Goal: Task Accomplishment & Management: Manage account settings

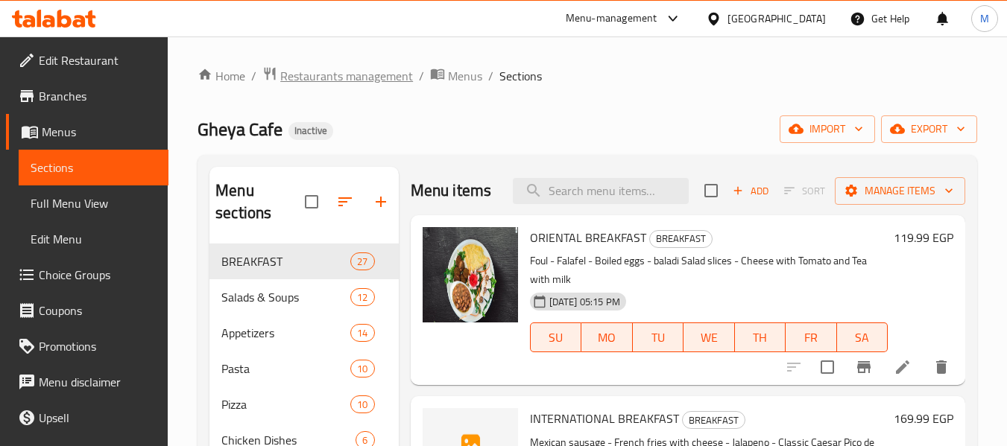
click at [373, 83] on span "Restaurants management" at bounding box center [346, 76] width 133 height 18
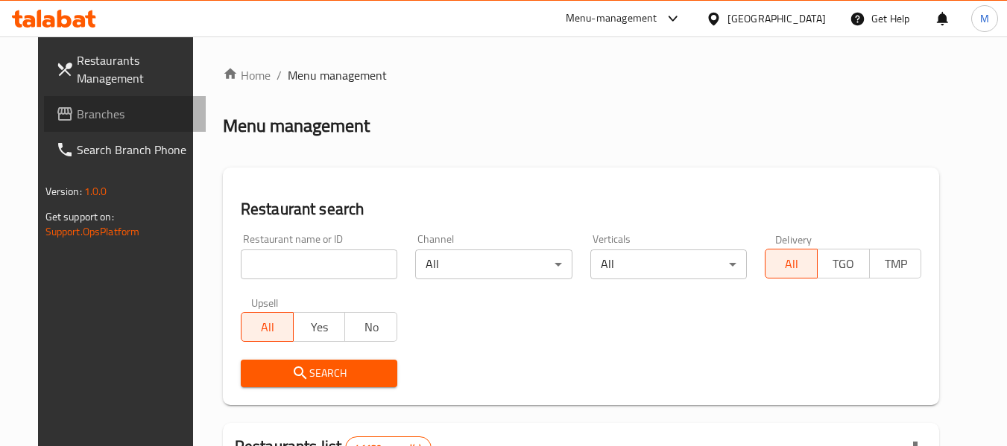
click at [77, 113] on span "Branches" at bounding box center [136, 114] width 118 height 18
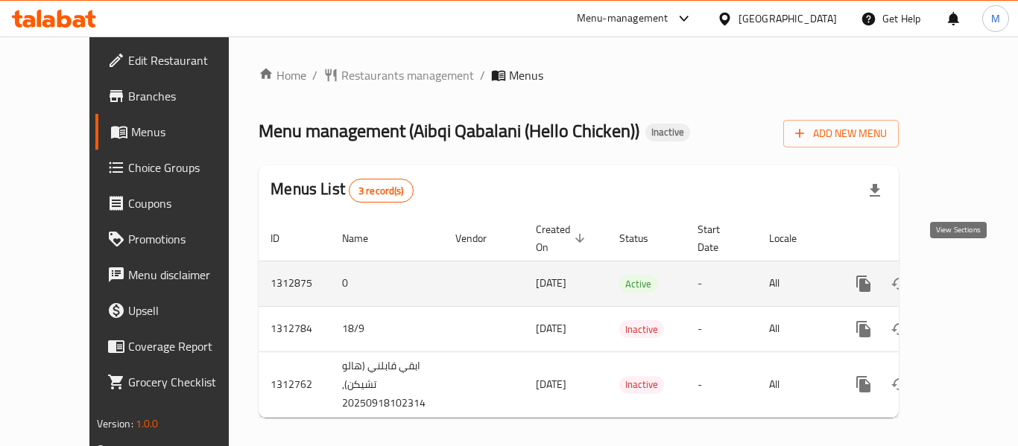
click at [966, 275] on icon "enhanced table" at bounding box center [971, 284] width 18 height 18
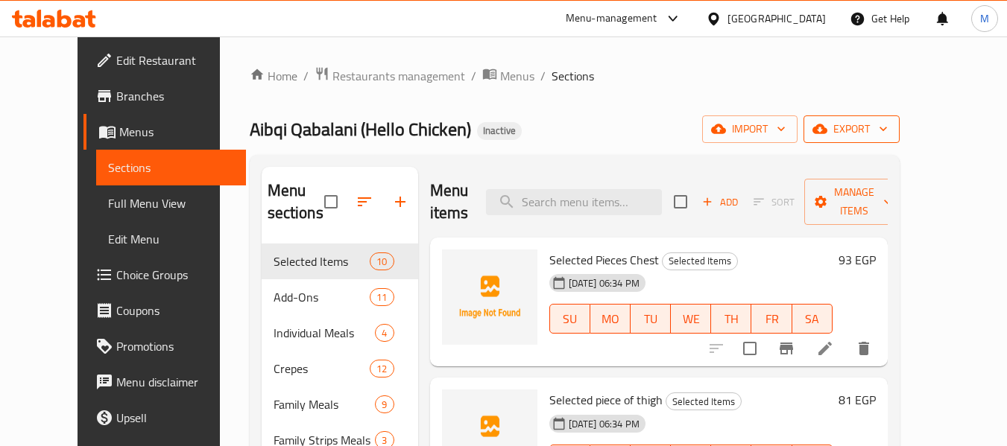
click at [887, 130] on icon "button" at bounding box center [882, 129] width 7 height 4
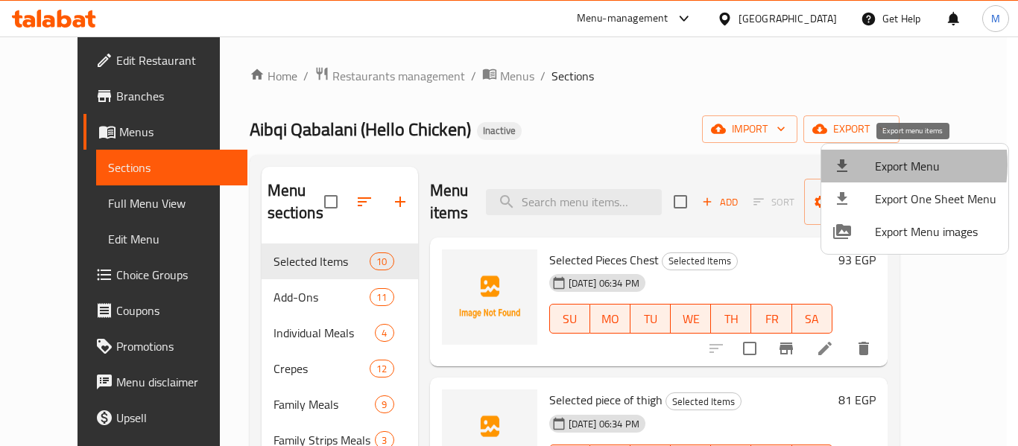
click at [870, 165] on div at bounding box center [854, 166] width 42 height 18
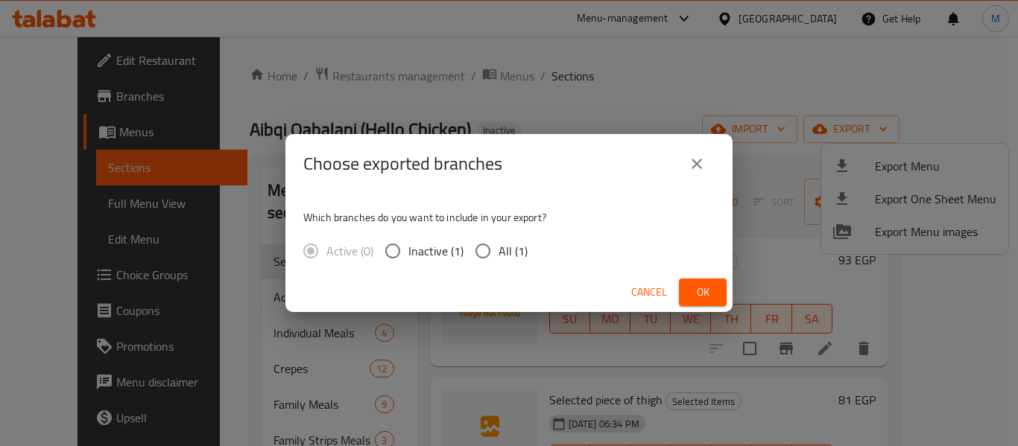
click at [496, 257] on input "All (1)" at bounding box center [482, 250] width 31 height 31
radio input "true"
click at [700, 295] on span "Ok" at bounding box center [703, 292] width 24 height 19
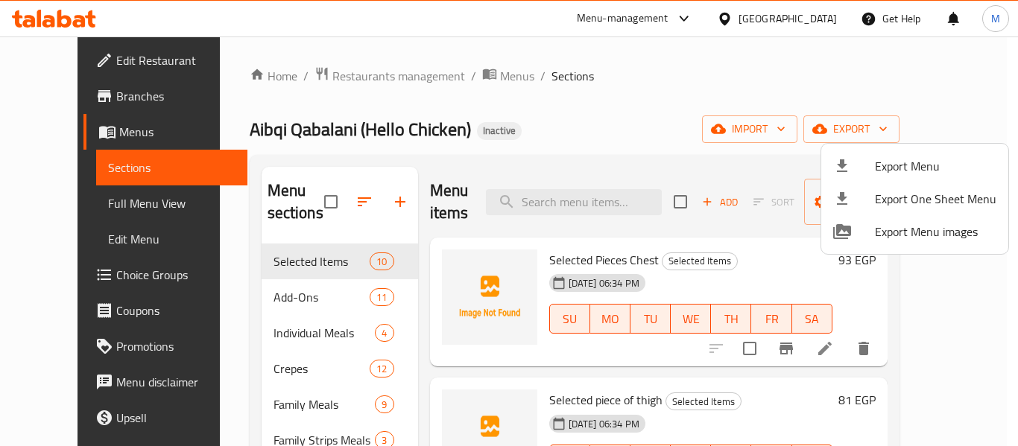
click at [177, 282] on div at bounding box center [509, 223] width 1018 height 446
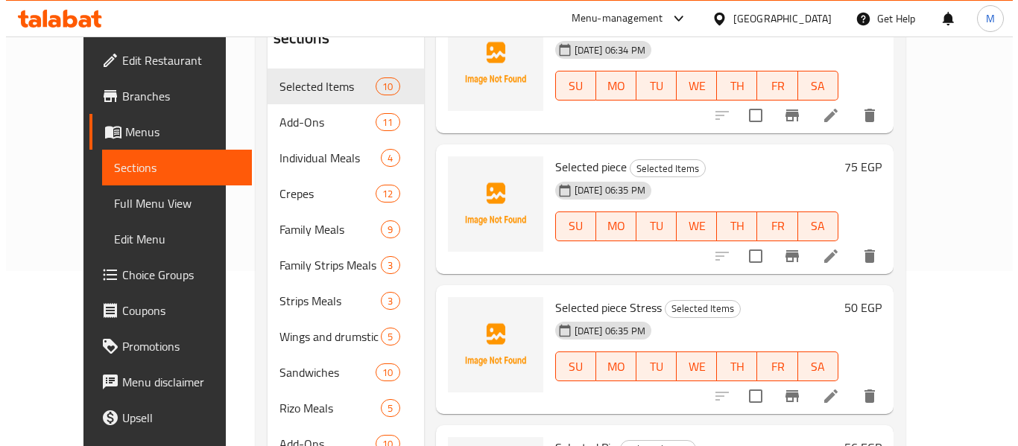
scroll to position [75, 0]
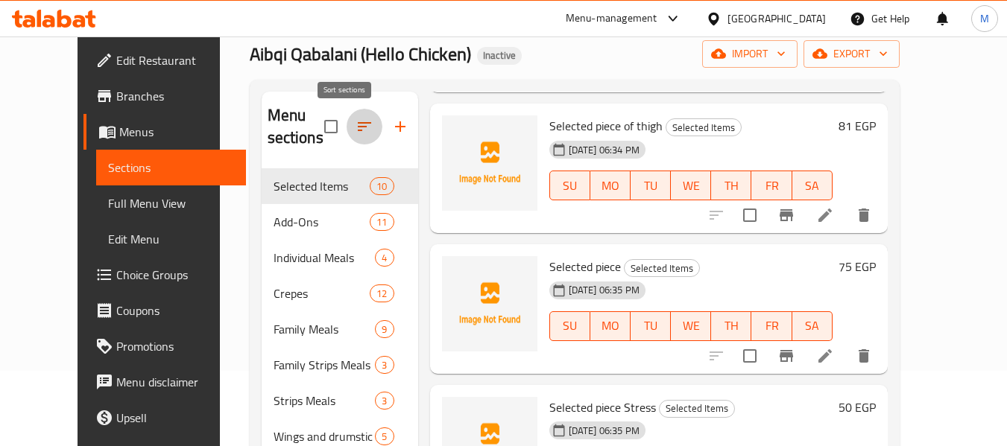
click at [358, 127] on icon "button" at bounding box center [364, 126] width 13 height 9
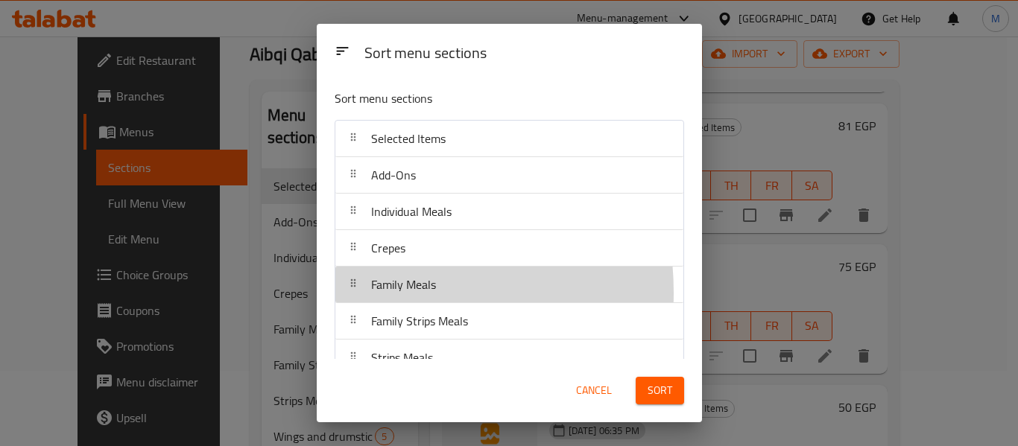
scroll to position [1, 0]
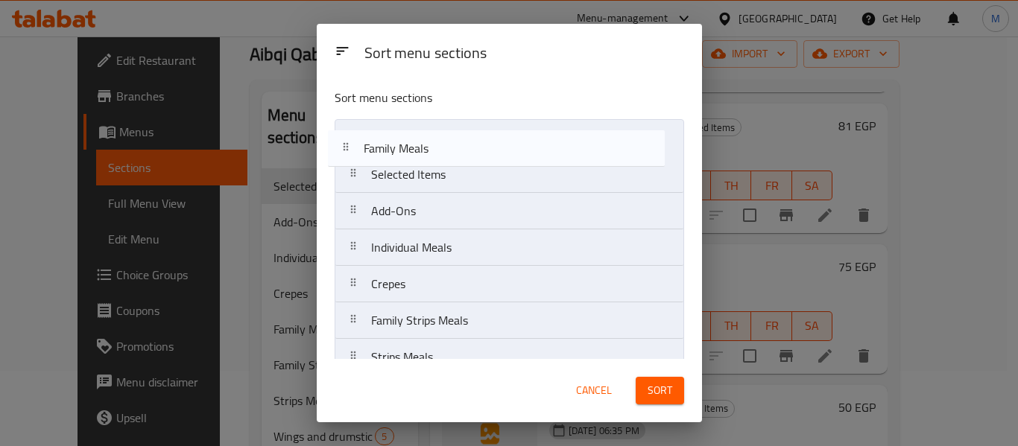
drag, startPoint x: 359, startPoint y: 293, endPoint x: 352, endPoint y: 151, distance: 141.8
click at [352, 151] on nav "Selected Items Add-Ons Individual Meals Crepes Family Meals Family Strips Meals…" at bounding box center [510, 339] width 350 height 440
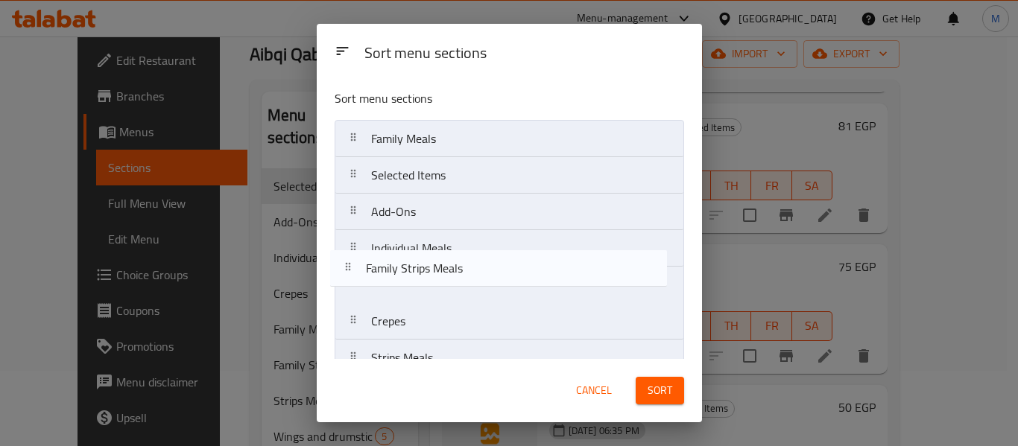
scroll to position [2, 0]
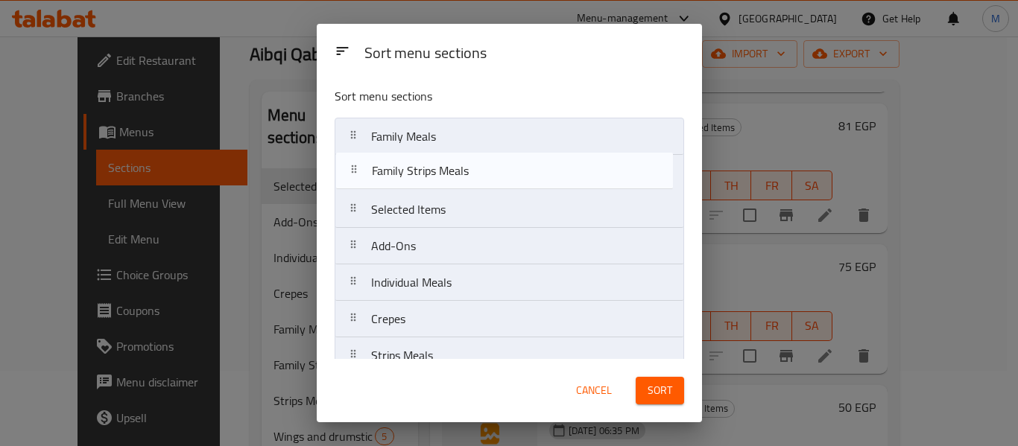
drag, startPoint x: 358, startPoint y: 328, endPoint x: 358, endPoint y: 169, distance: 158.7
click at [358, 169] on nav "Family Meals Selected Items Add-Ons Individual Meals Crepes Family Strips Meals…" at bounding box center [510, 338] width 350 height 440
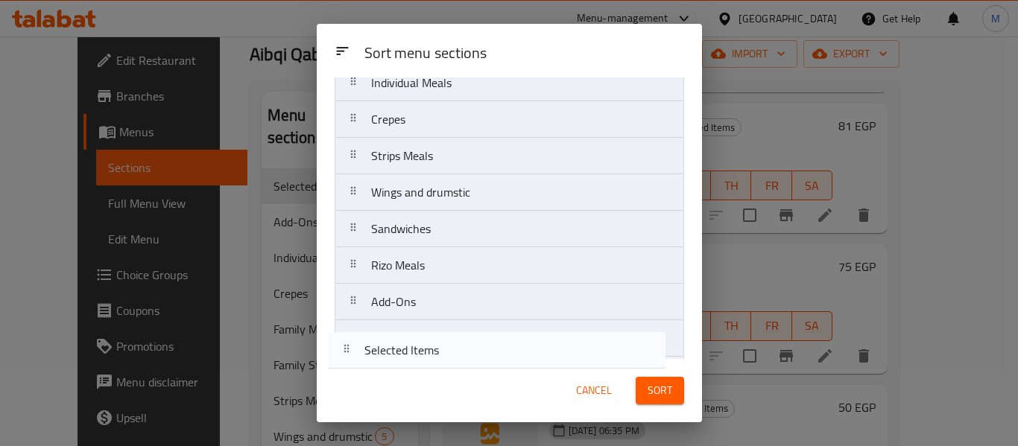
scroll to position [206, 0]
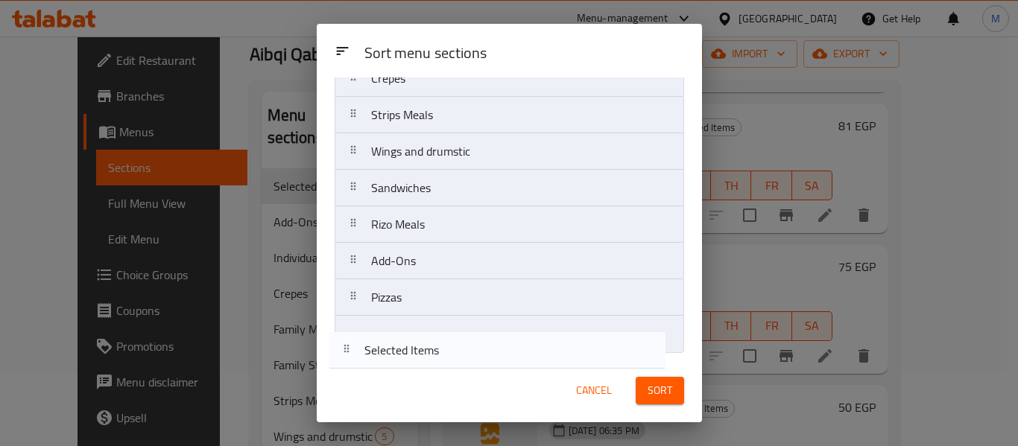
drag, startPoint x: 358, startPoint y: 110, endPoint x: 351, endPoint y: 342, distance: 231.9
click at [351, 342] on nav "Family Meals Family Strips Meals Selected Items Add-Ons Individual Meals Crepes…" at bounding box center [510, 134] width 350 height 440
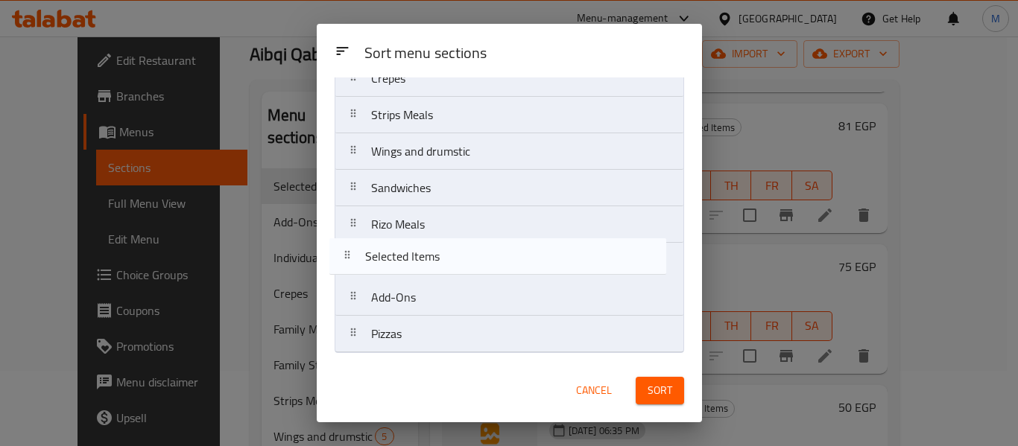
drag, startPoint x: 359, startPoint y: 338, endPoint x: 352, endPoint y: 253, distance: 85.2
click at [352, 253] on nav "Family Meals Family Strips Meals Add-Ons Individual Meals Crepes Strips Meals W…" at bounding box center [510, 134] width 350 height 440
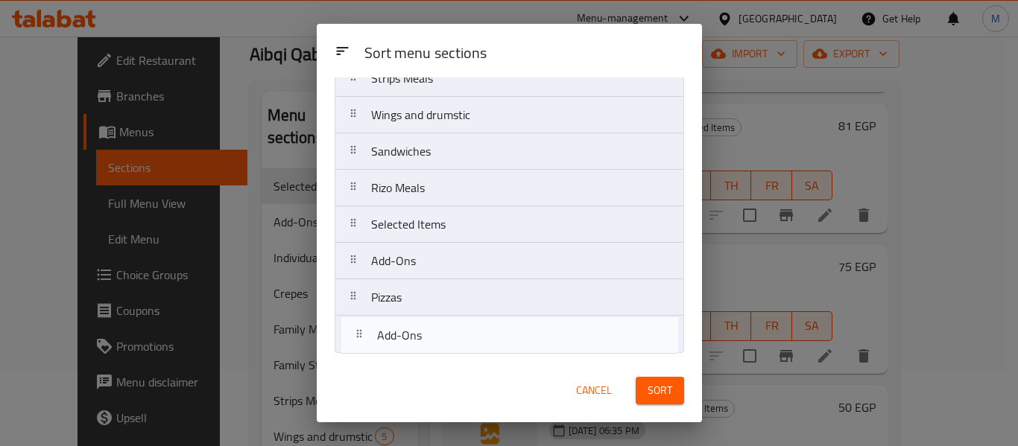
drag, startPoint x: 358, startPoint y: 216, endPoint x: 363, endPoint y: 348, distance: 132.0
click at [363, 348] on nav "Family Meals Family Strips Meals Add-Ons Individual Meals Crepes Strips Meals W…" at bounding box center [510, 134] width 350 height 440
drag, startPoint x: 356, startPoint y: 255, endPoint x: 360, endPoint y: 344, distance: 89.5
click at [360, 344] on nav "Family Meals Family Strips Meals Individual Meals Crepes Strips Meals Wings and…" at bounding box center [510, 134] width 350 height 440
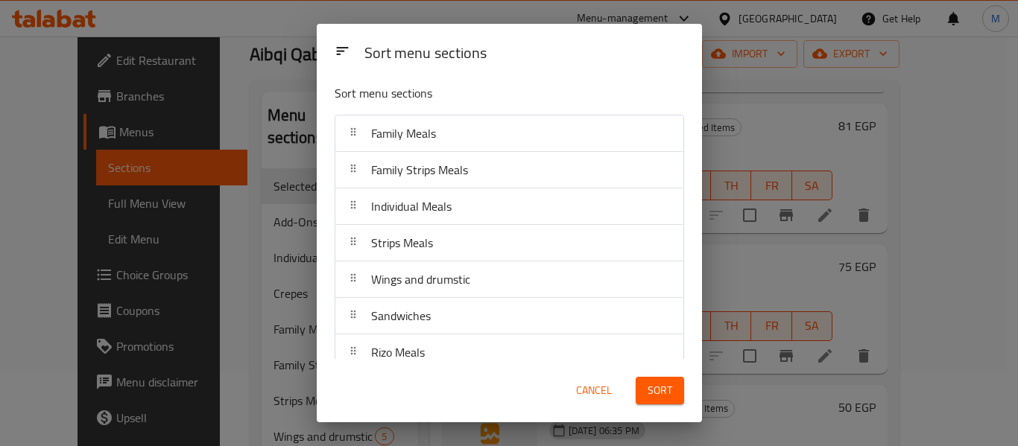
scroll to position [0, 0]
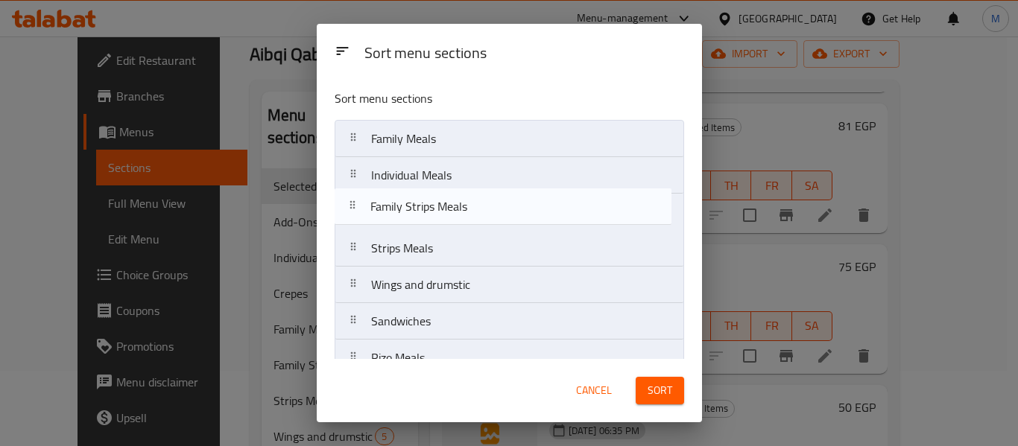
drag, startPoint x: 354, startPoint y: 177, endPoint x: 353, endPoint y: 215, distance: 37.3
click at [353, 215] on nav "Family Meals Family Strips Meals Individual Meals Strips Meals Wings and drumst…" at bounding box center [510, 340] width 350 height 440
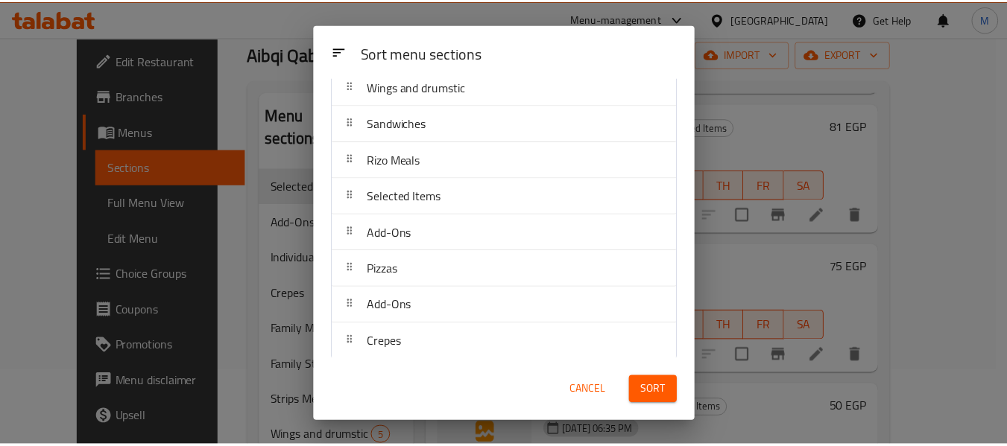
scroll to position [199, 0]
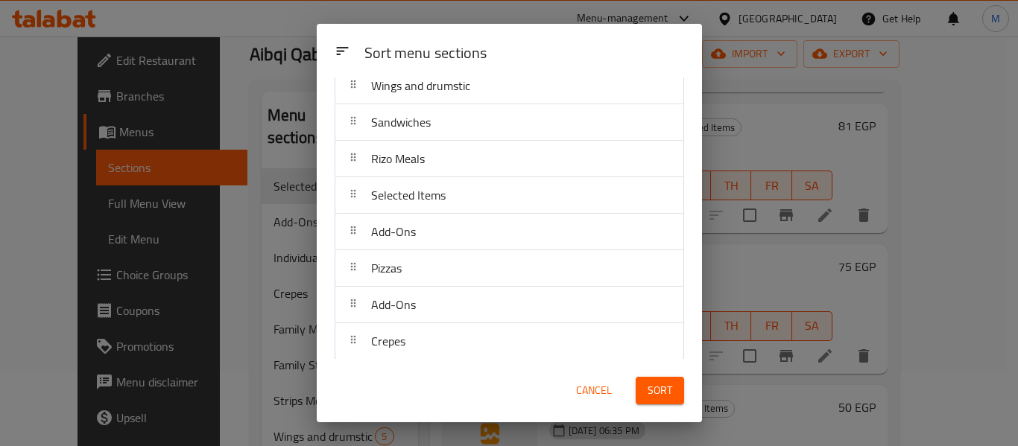
click at [645, 385] on button "Sort" at bounding box center [660, 391] width 48 height 28
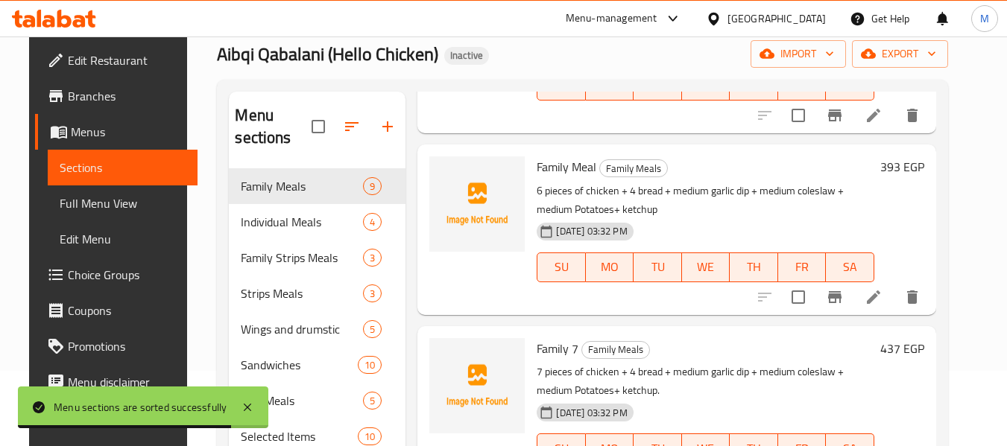
click at [407, 156] on div "Menu items Add Sort Manage items Dinner Meal Family Meals 5 pieces of chicken +…" at bounding box center [670, 348] width 530 height 512
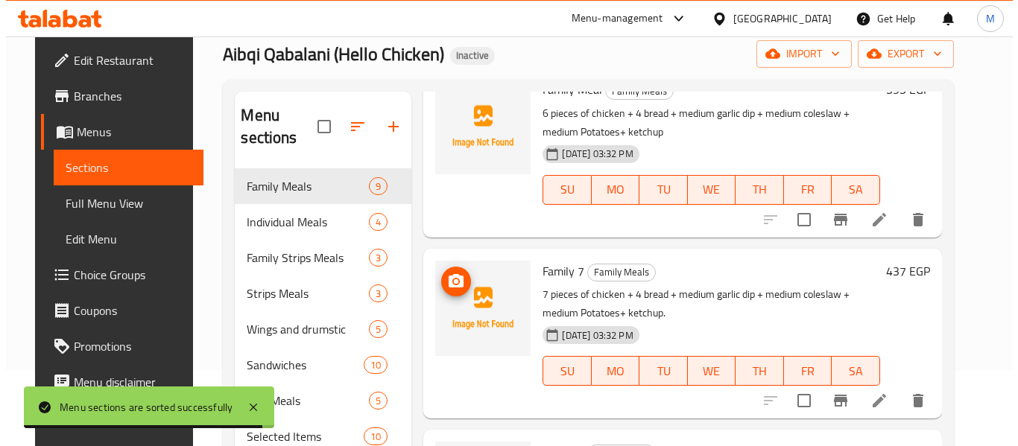
scroll to position [0, 0]
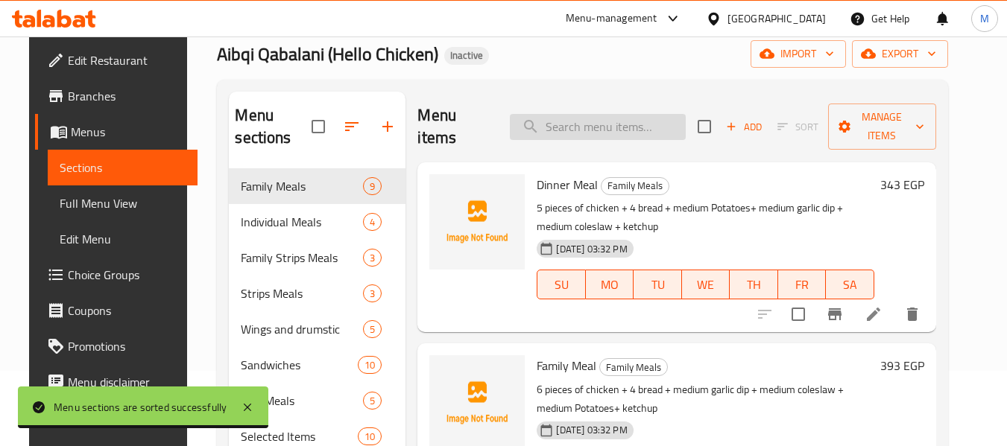
click at [587, 124] on input "search" at bounding box center [598, 127] width 176 height 26
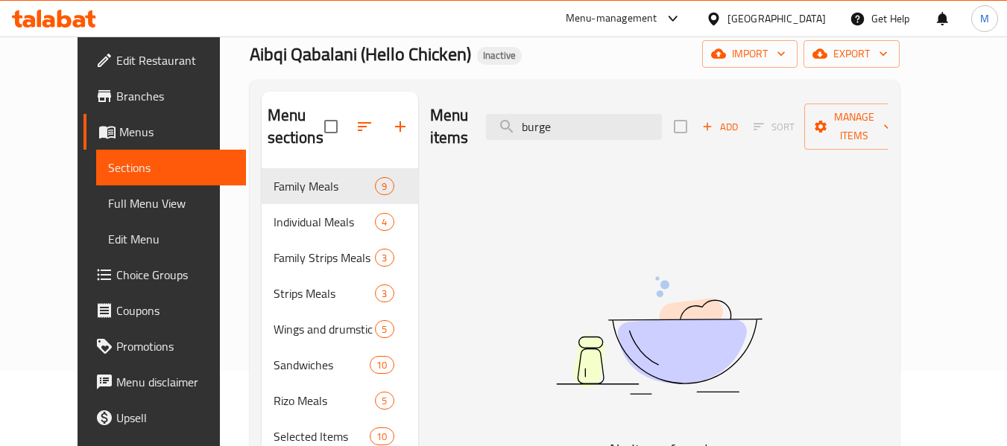
type input "burge"
click at [557, 116] on input "burge" at bounding box center [574, 127] width 176 height 26
click at [888, 51] on span "export" at bounding box center [851, 54] width 72 height 19
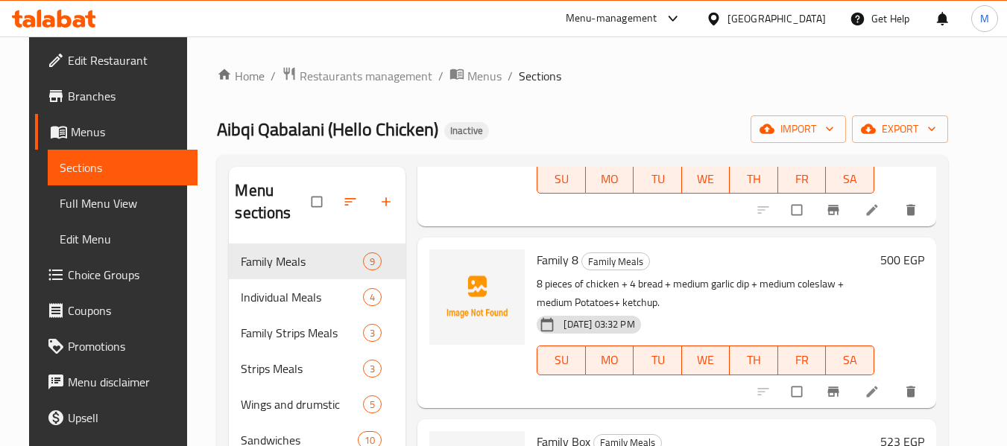
scroll to position [695, 0]
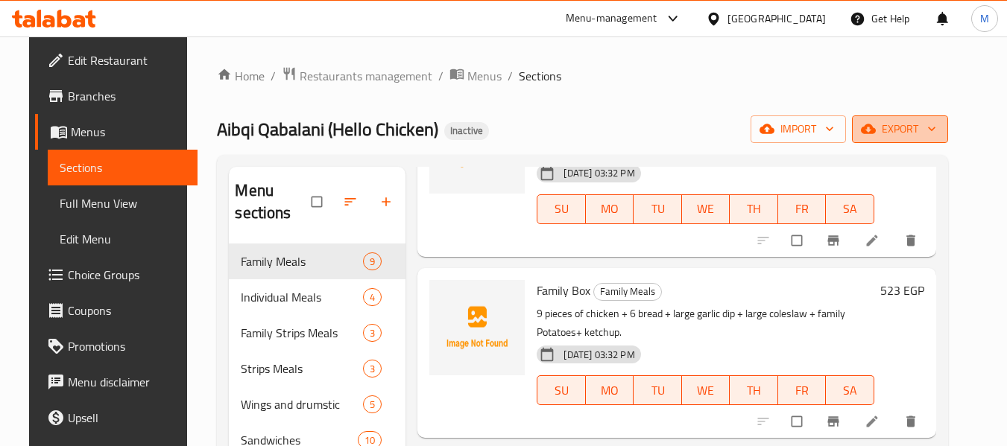
click at [933, 131] on span "export" at bounding box center [900, 129] width 72 height 19
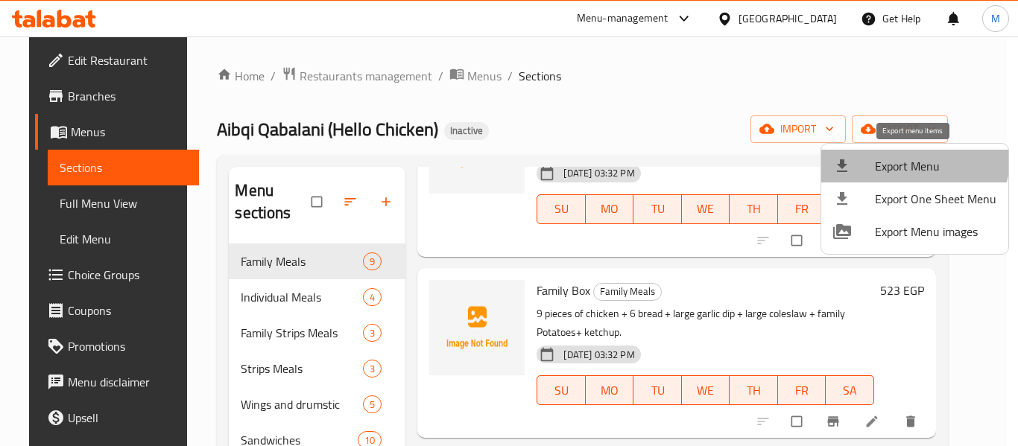
click at [896, 150] on li "Export Menu" at bounding box center [914, 166] width 187 height 33
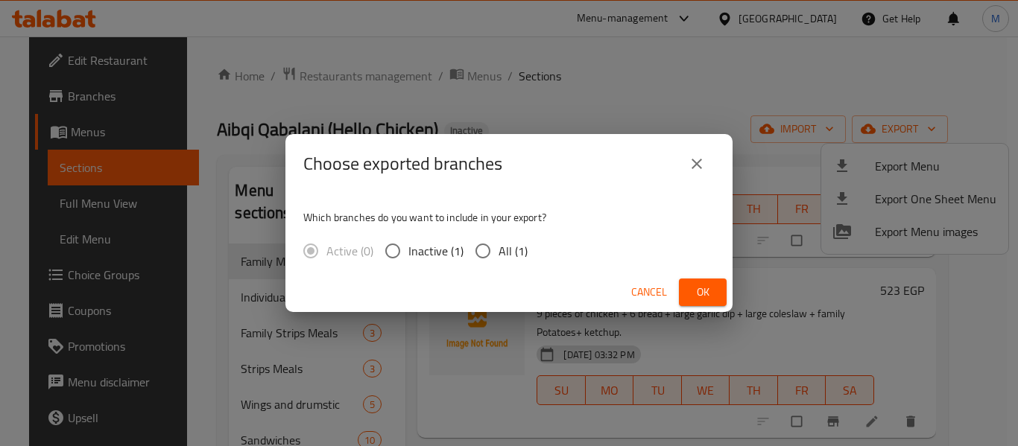
click at [491, 249] on input "All (1)" at bounding box center [482, 250] width 31 height 31
radio input "true"
click at [729, 290] on div "Cancel Ok" at bounding box center [508, 292] width 447 height 39
click at [715, 294] on button "Ok" at bounding box center [703, 293] width 48 height 28
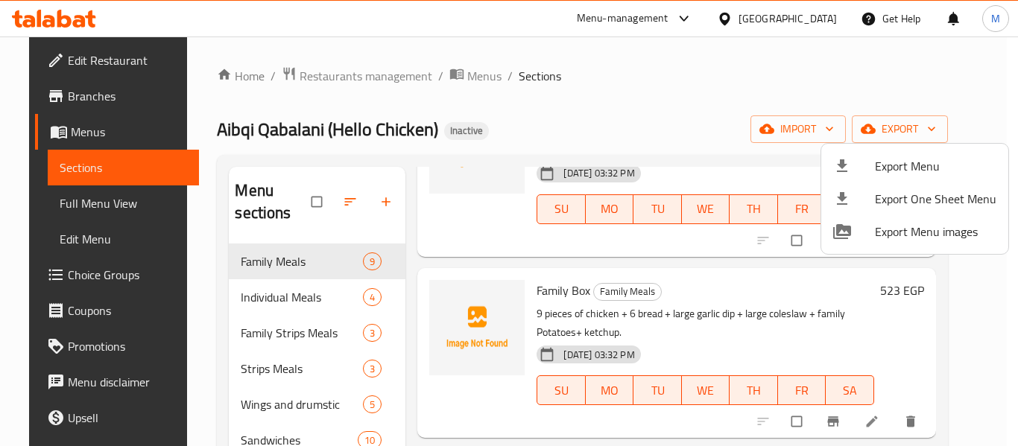
click at [246, 104] on div at bounding box center [509, 223] width 1018 height 446
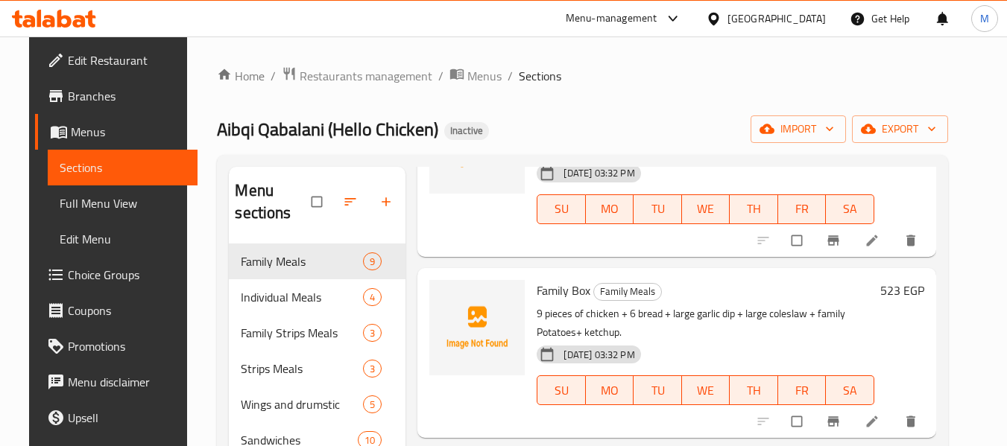
drag, startPoint x: 95, startPoint y: 204, endPoint x: 501, endPoint y: 0, distance: 454.6
click at [95, 204] on span "Full Menu View" at bounding box center [123, 204] width 126 height 18
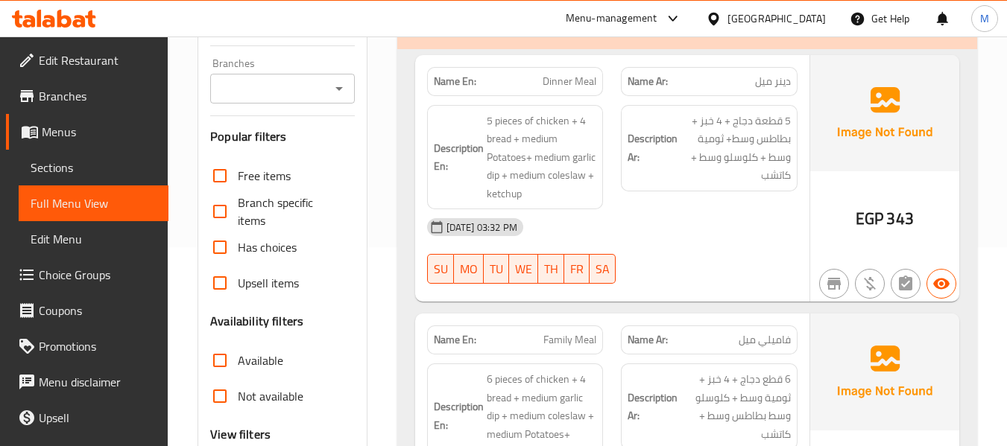
scroll to position [596, 0]
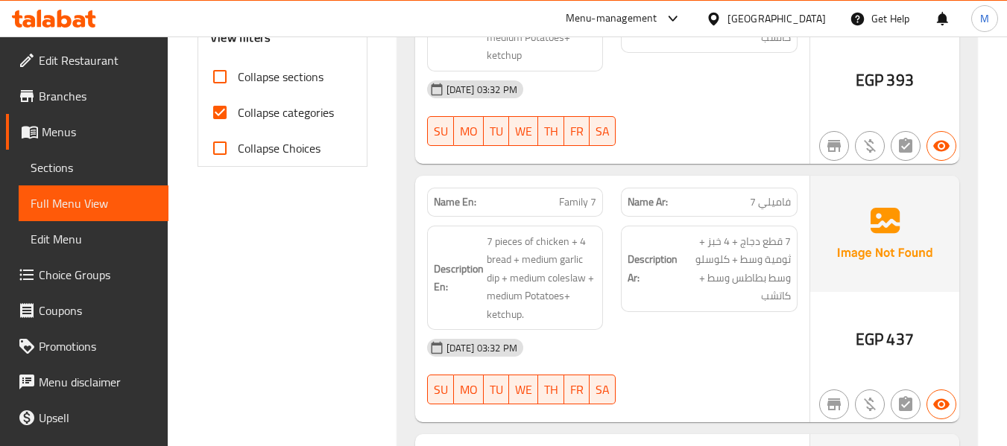
click at [219, 71] on input "Collapse sections" at bounding box center [220, 77] width 36 height 36
checkbox input "true"
click at [220, 113] on input "Collapse categories" at bounding box center [220, 113] width 36 height 36
checkbox input "false"
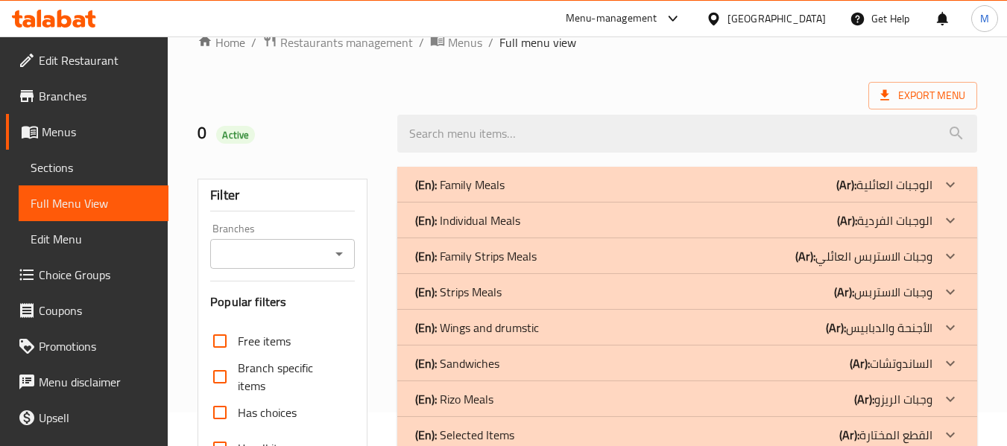
scroll to position [0, 0]
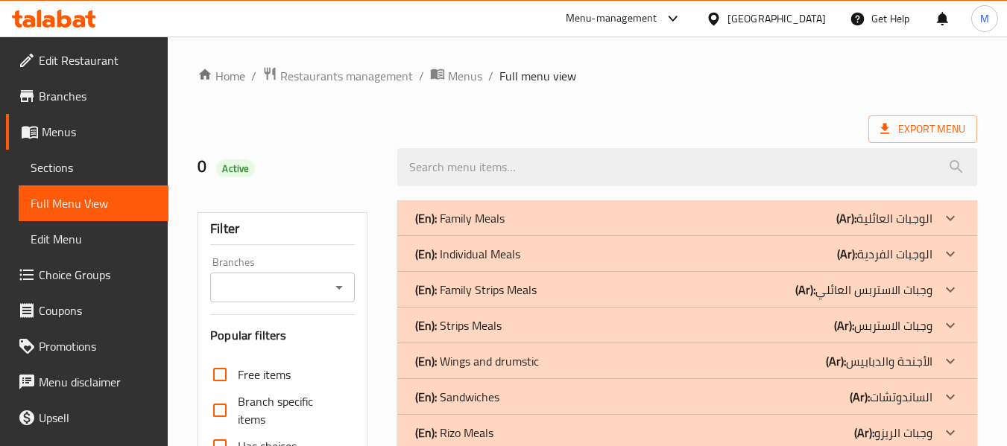
click at [456, 220] on p "(En): Family Meals" at bounding box center [459, 218] width 89 height 18
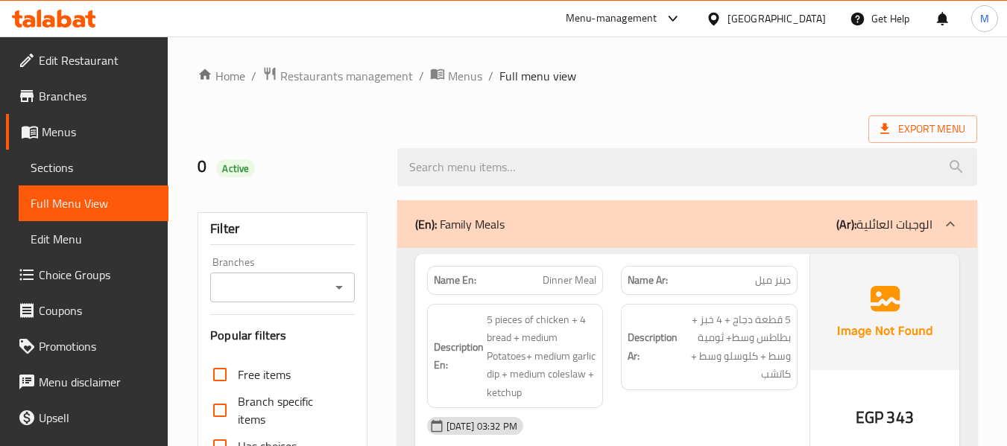
click at [648, 247] on div "(En): Family Meals (Ar): الوجبات العائلية" at bounding box center [687, 224] width 580 height 48
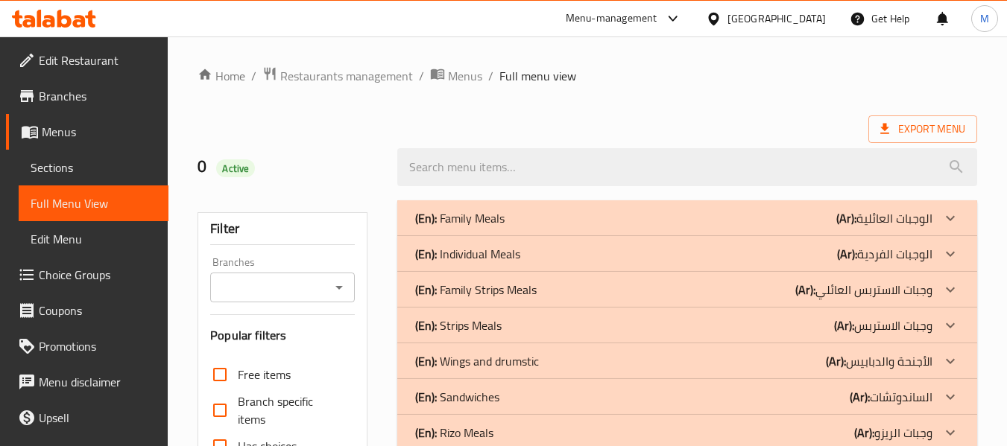
click at [519, 256] on p "(En): Individual Meals" at bounding box center [467, 254] width 105 height 18
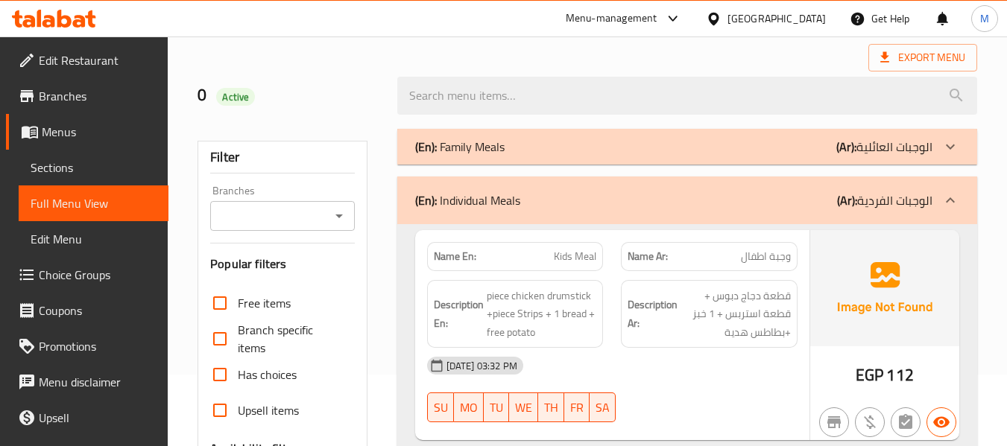
scroll to position [199, 0]
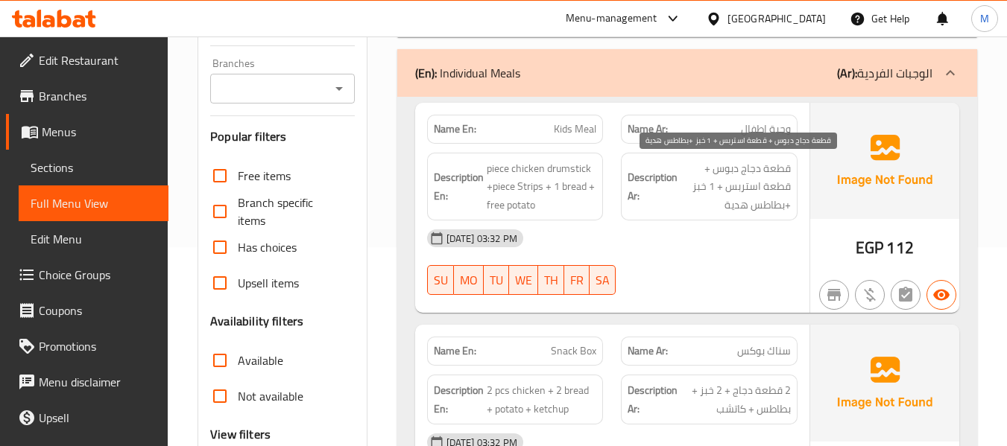
click at [723, 168] on span "قطعة دجاج دبوس + قطعة استربس + 1 خبز +بطاطس هدية" at bounding box center [735, 186] width 110 height 55
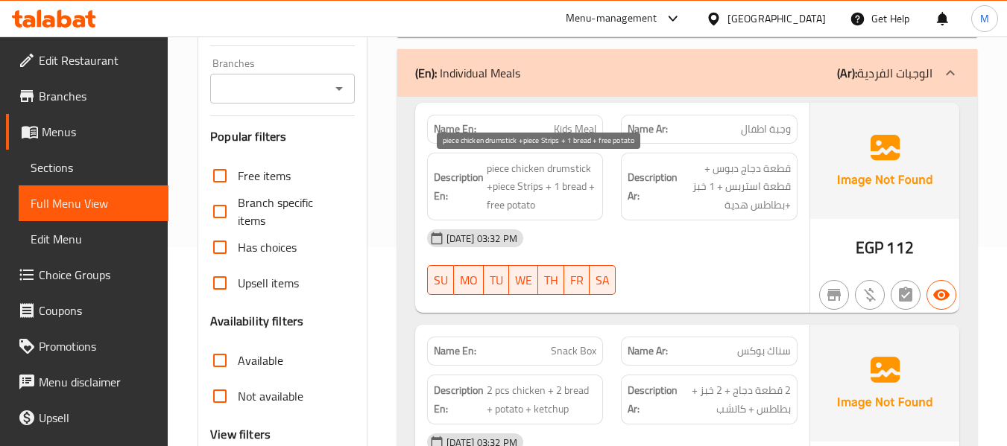
click at [569, 177] on span "piece chicken drumstick +piece Strips + 1 bread + free potato" at bounding box center [542, 186] width 110 height 55
copy span "drumstick"
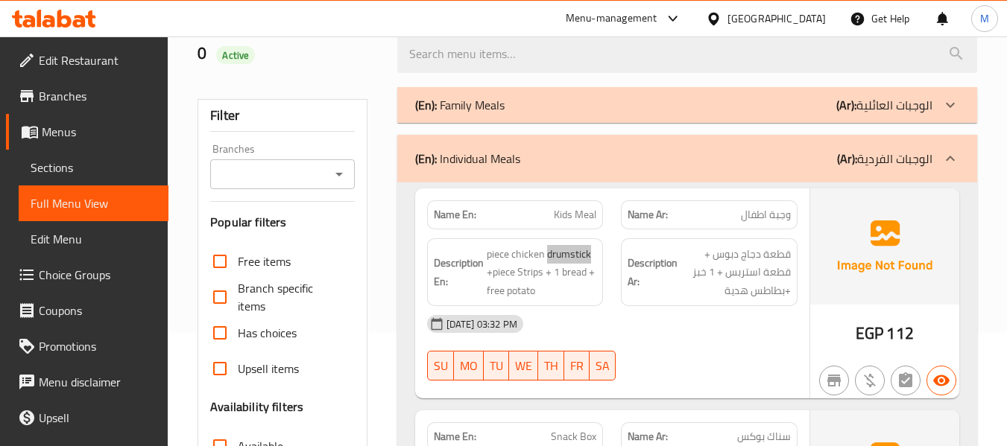
scroll to position [298, 0]
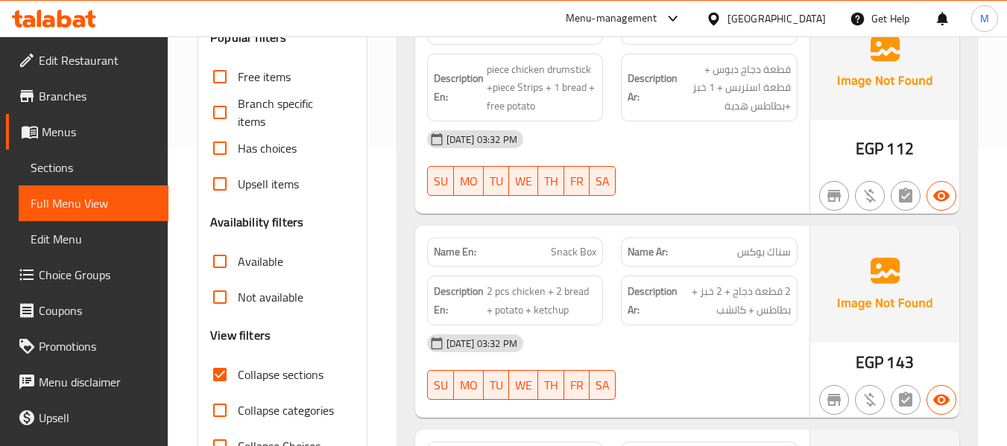
click at [578, 252] on span "Snack Box" at bounding box center [573, 252] width 45 height 16
copy span "Snack Box"
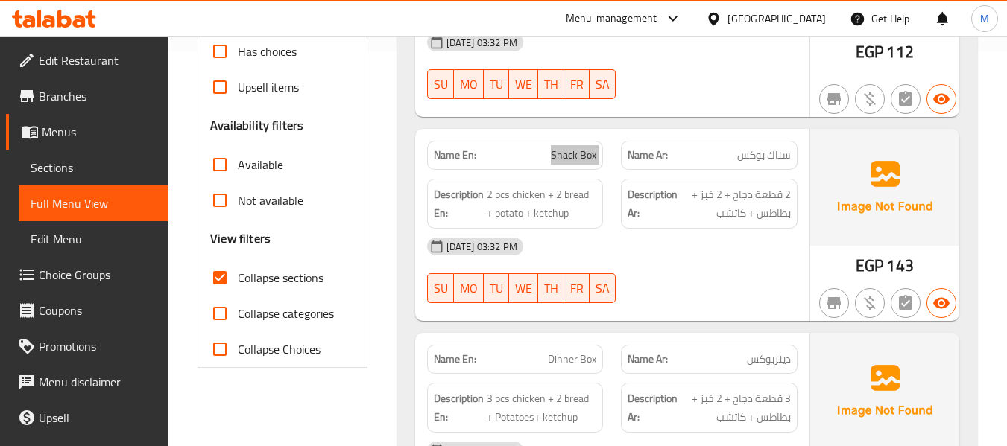
scroll to position [497, 0]
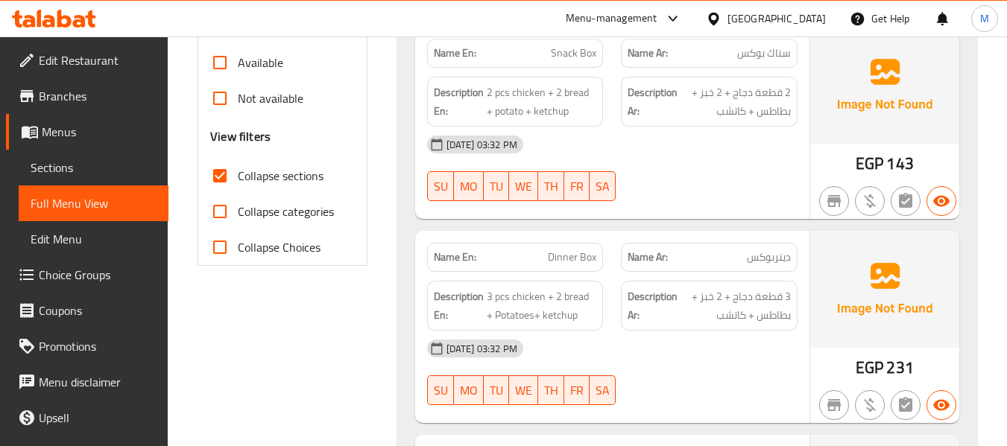
click at [579, 260] on span "Dinner Box" at bounding box center [572, 258] width 48 height 16
copy span "Dinner Box"
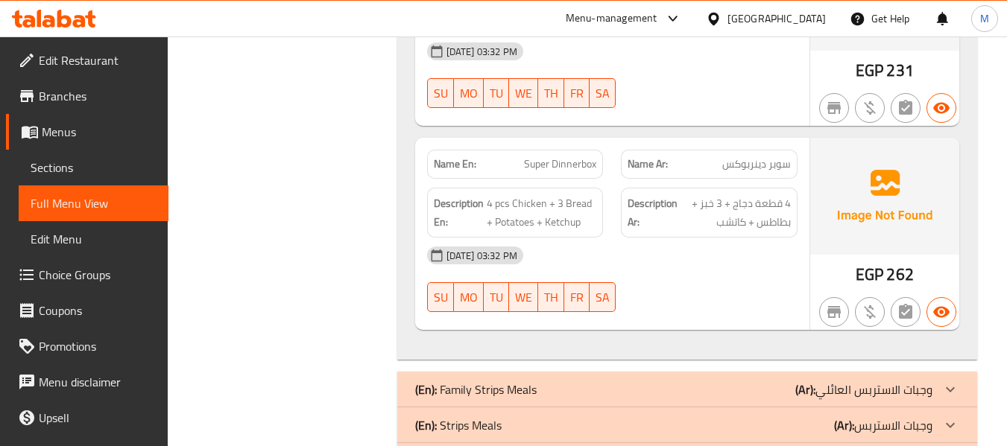
scroll to position [795, 0]
click at [564, 158] on span "Super Dinnerbox" at bounding box center [560, 164] width 72 height 16
copy span "Super Dinnerbox"
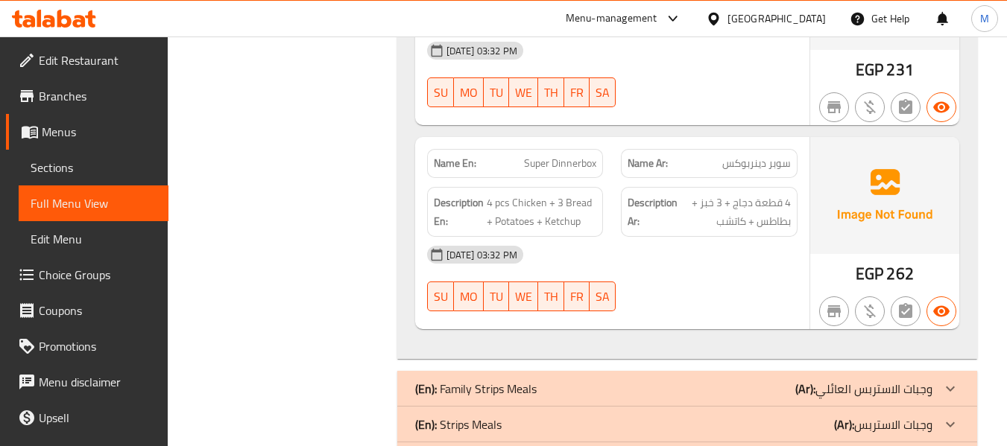
click at [692, 279] on div "18-09-2025 03:32 PM SU MO TU WE TH FR SA" at bounding box center [612, 278] width 388 height 83
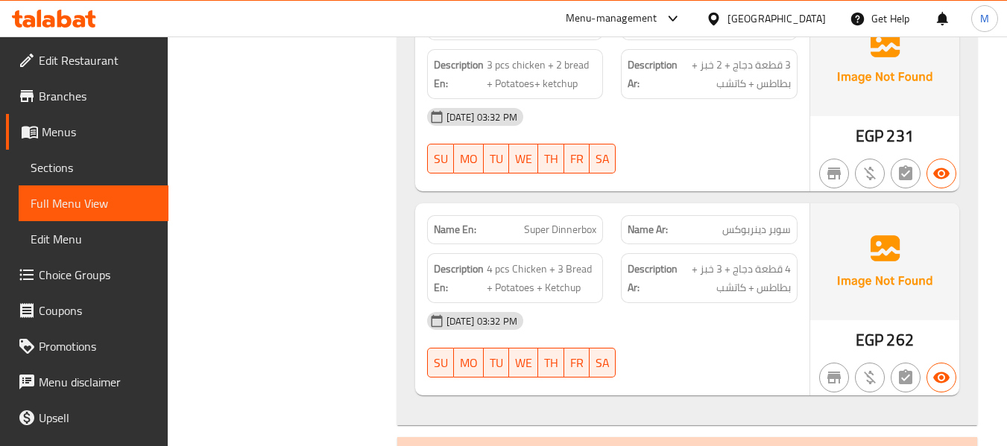
scroll to position [695, 0]
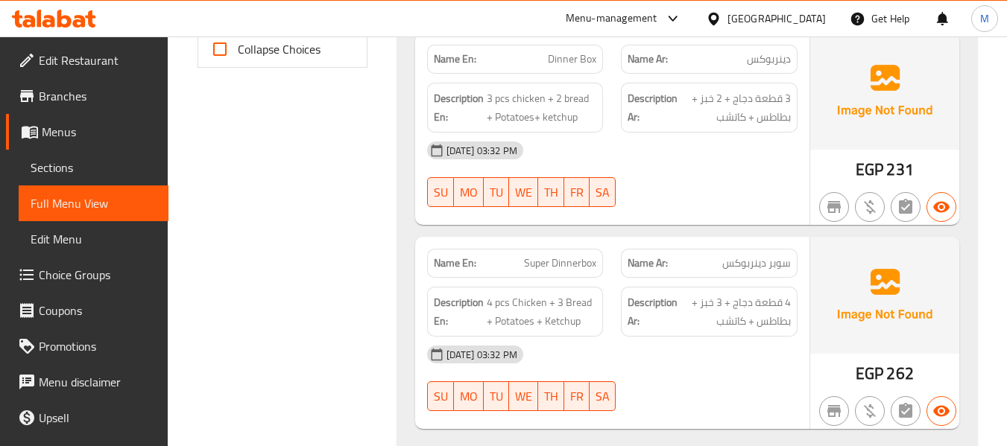
click at [423, 285] on div "Description En: 4 pcs Chicken + 3 Bread + Potatoes + Ketchup" at bounding box center [515, 312] width 195 height 68
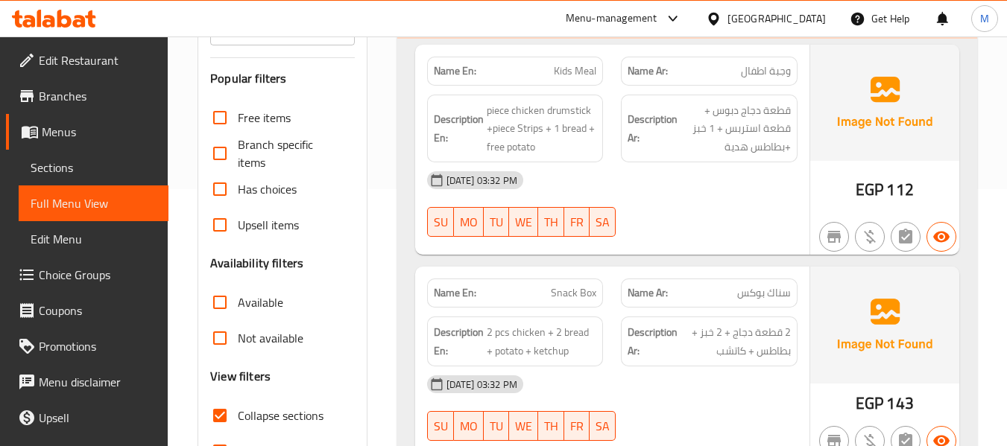
scroll to position [0, 0]
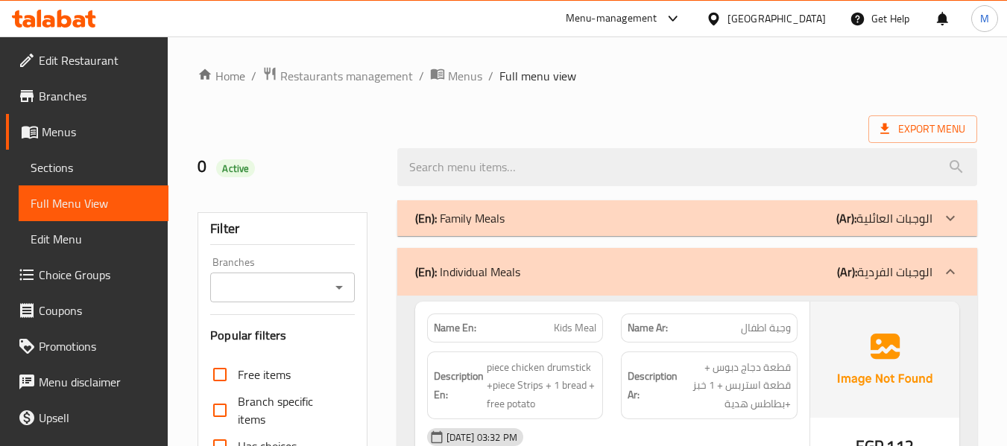
click at [516, 281] on p "(En): Individual Meals" at bounding box center [467, 272] width 105 height 18
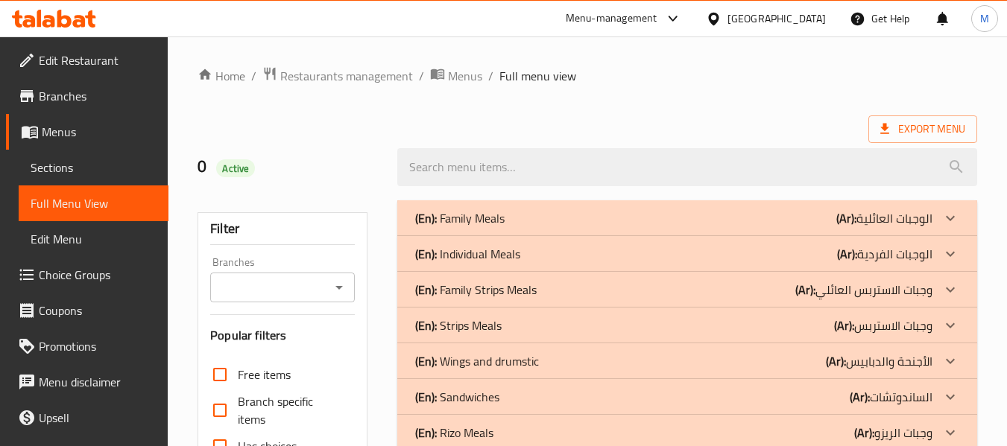
click at [494, 290] on p "(En): Family Strips Meals" at bounding box center [475, 290] width 121 height 18
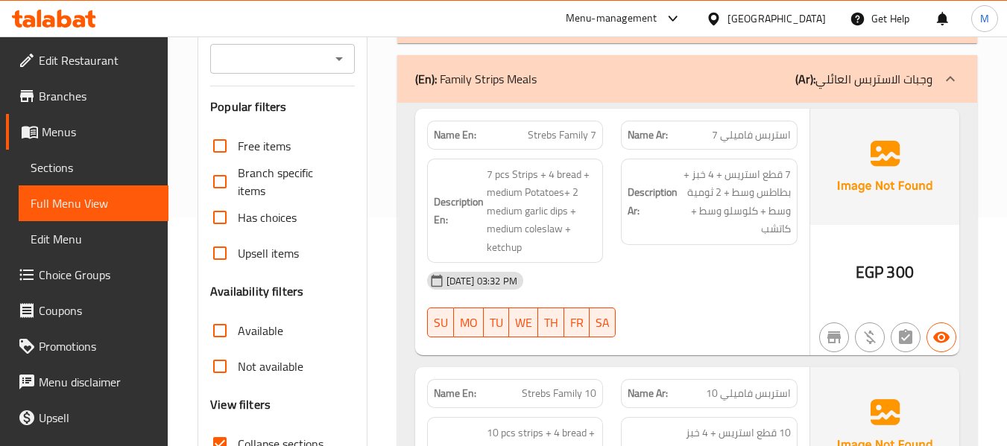
scroll to position [99, 0]
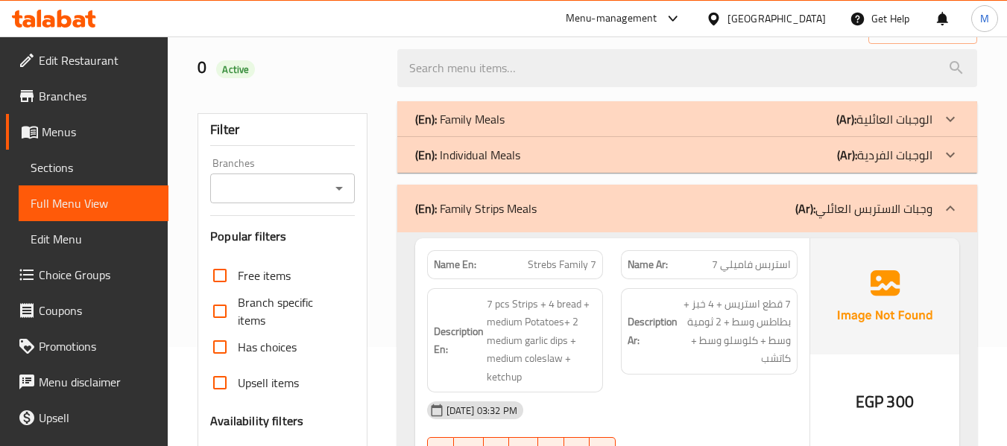
click at [536, 265] on span "Strebs Family 7" at bounding box center [562, 265] width 69 height 16
copy span "Strebs"
click at [589, 263] on span "Strebs Family 7" at bounding box center [562, 265] width 69 height 16
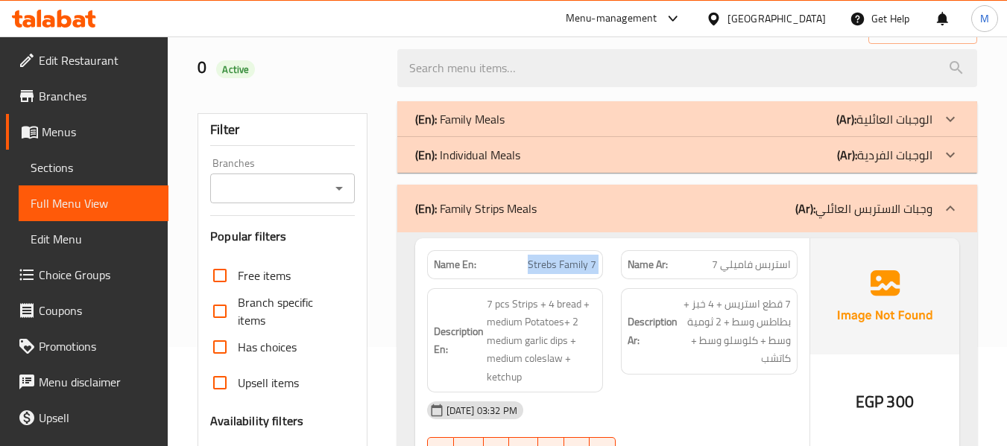
click at [589, 263] on span "Strebs Family 7" at bounding box center [562, 265] width 69 height 16
copy span "Strebs Family 7"
click at [672, 213] on div "(En): Family Strips Meals (Ar): وجبات الاستربس العائلي" at bounding box center [673, 209] width 517 height 18
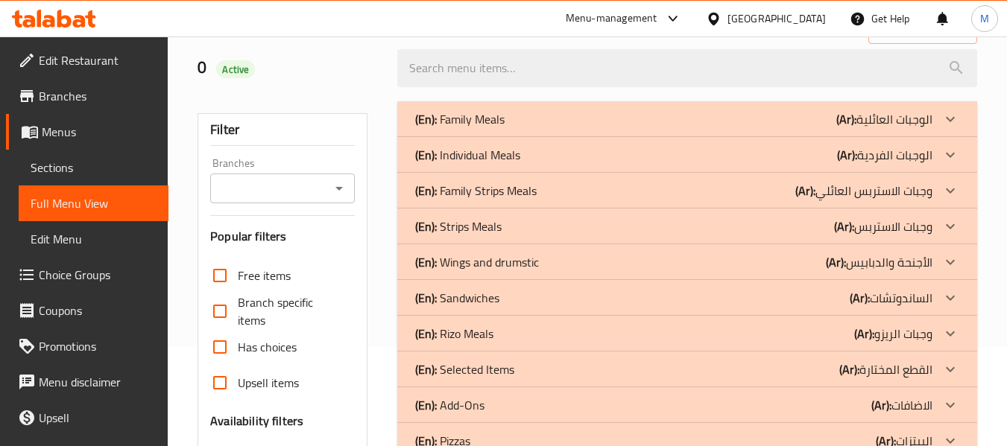
click at [556, 227] on div "(En): Strips Meals (Ar): وجبات الاستربس" at bounding box center [673, 227] width 517 height 18
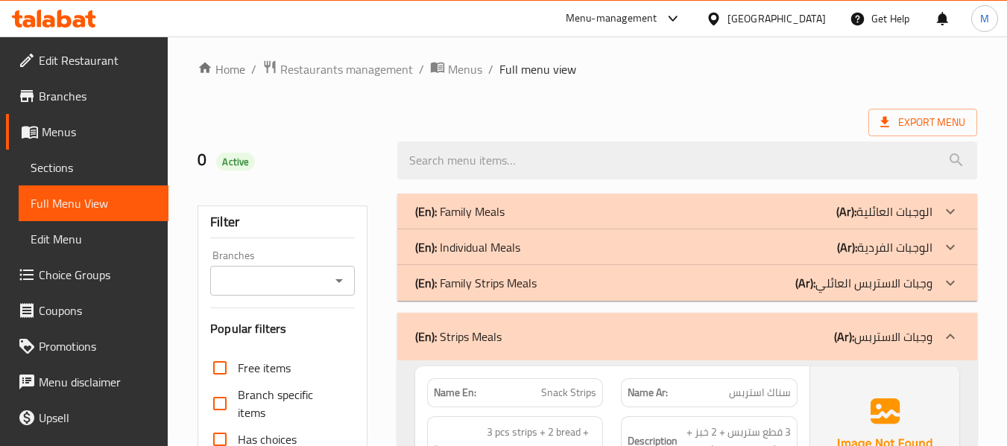
scroll to position [0, 0]
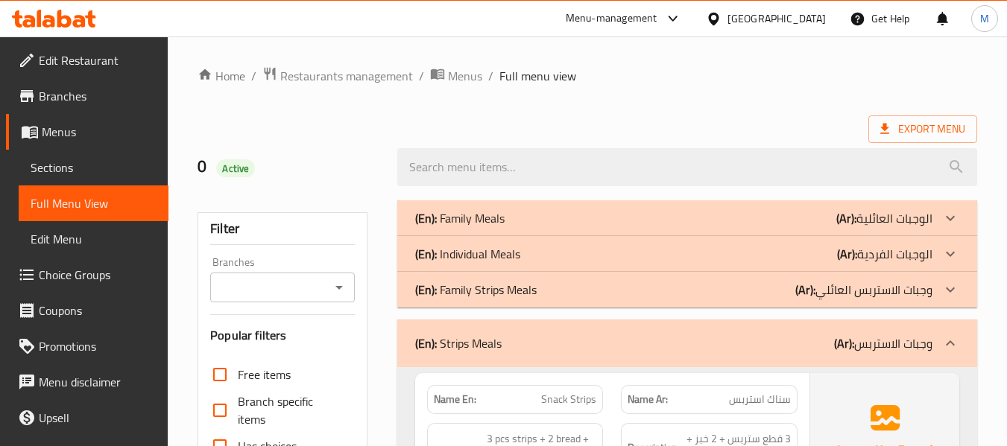
click at [596, 325] on div "(En): Strips Meals (Ar): وجبات الاستربس" at bounding box center [687, 344] width 580 height 48
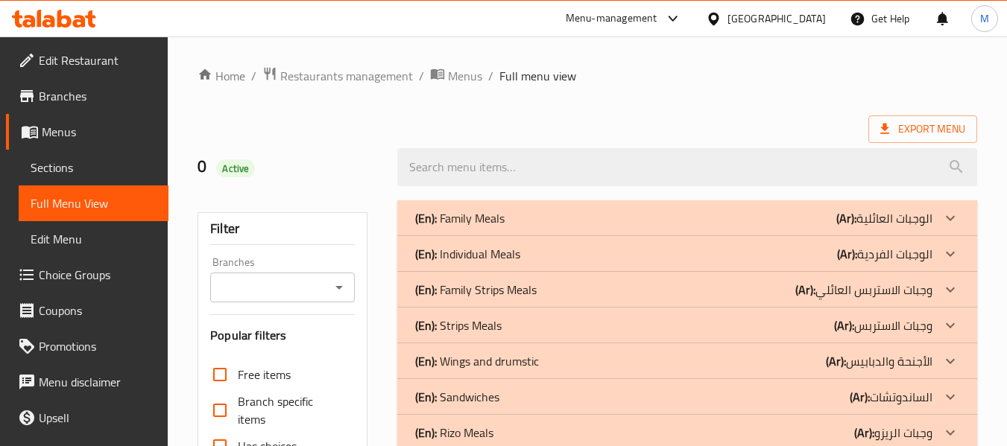
click at [531, 361] on p "(En): Wings and drumstic" at bounding box center [477, 361] width 124 height 18
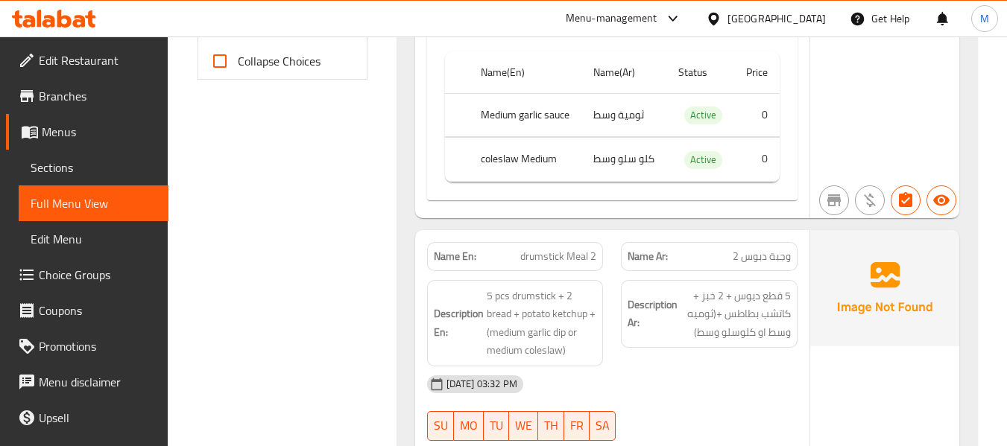
scroll to position [695, 0]
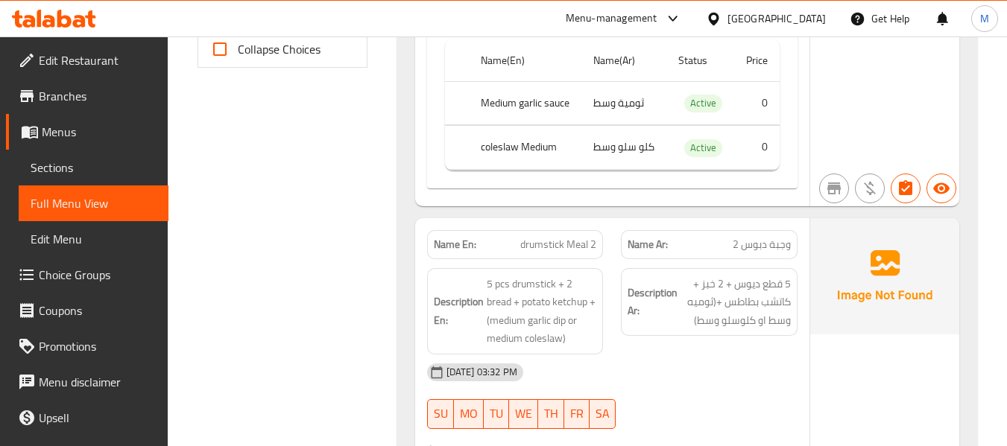
click at [753, 243] on span "وجبة دبوس 2" at bounding box center [762, 245] width 58 height 16
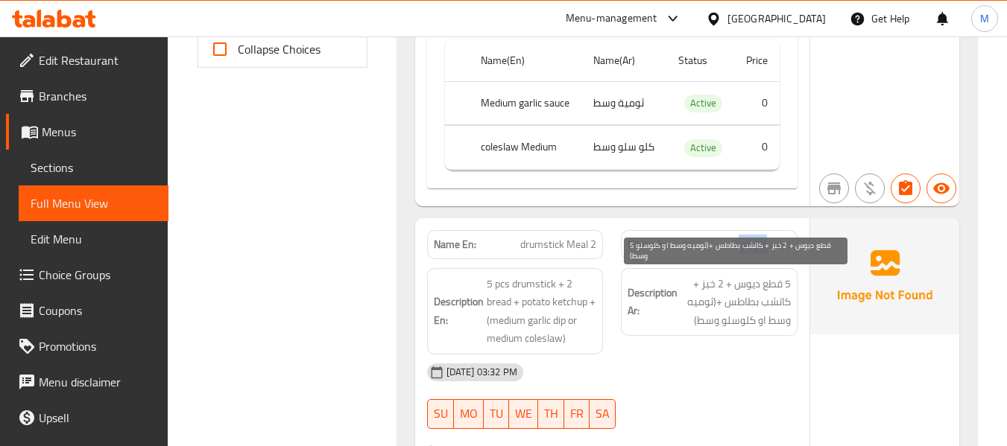
copy span "دبوس"
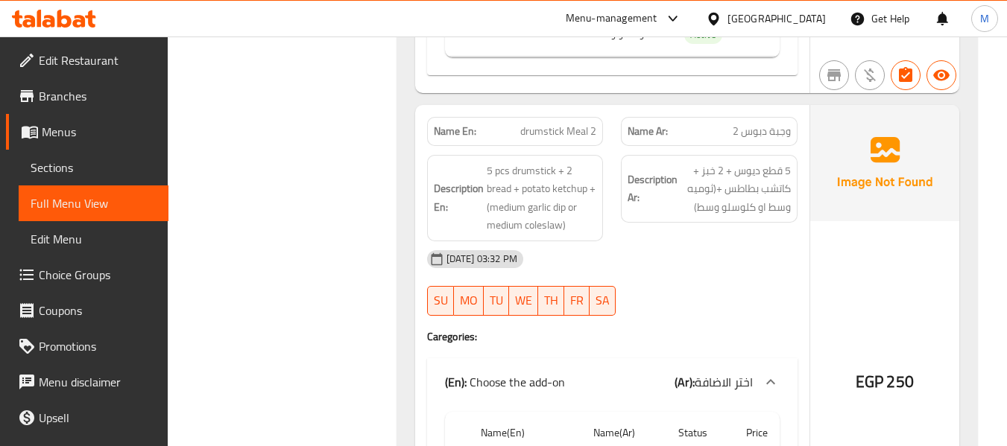
scroll to position [808, 0]
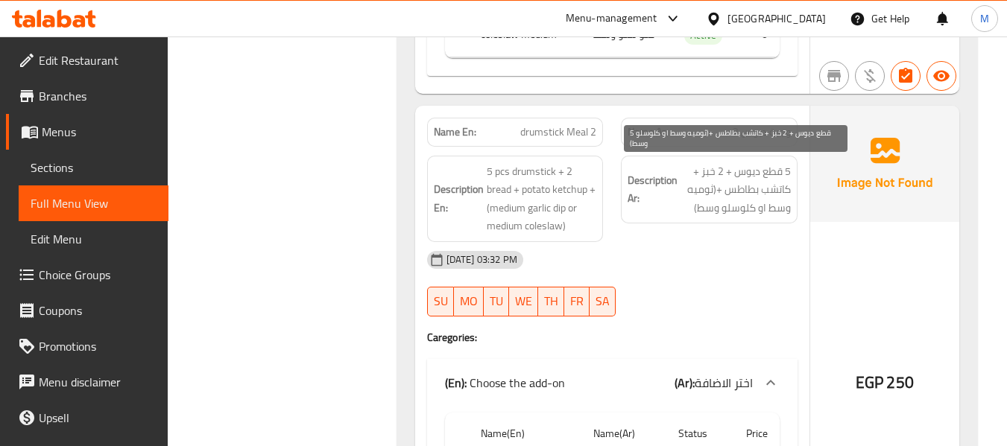
click at [749, 173] on span "5 قطع ديوس + 2 خبز + كاتشب بطاطس +(ثوميه وسط او كلوسلو وسط)" at bounding box center [735, 189] width 110 height 55
copy span "ديوس"
click at [750, 178] on span "5 قطع ديوس + 2 خبز + كاتشب بطاطس +(ثوميه وسط او كلوسلو وسط)" at bounding box center [735, 189] width 110 height 55
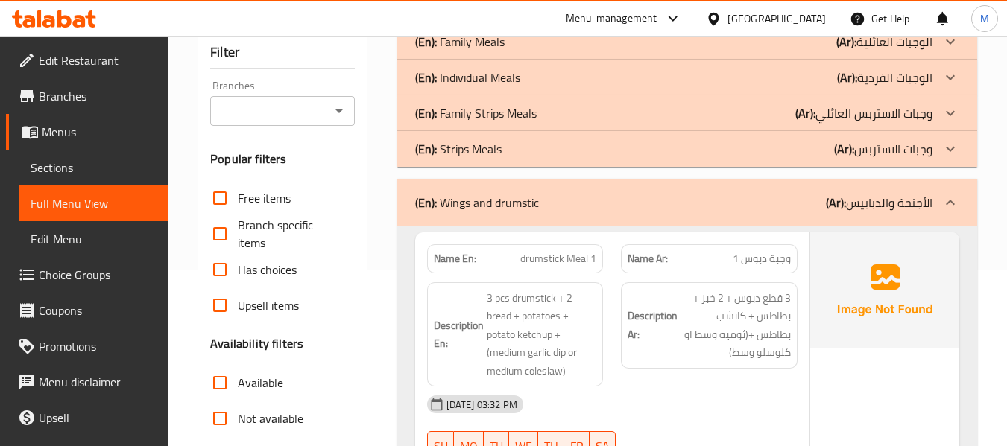
scroll to position [199, 0]
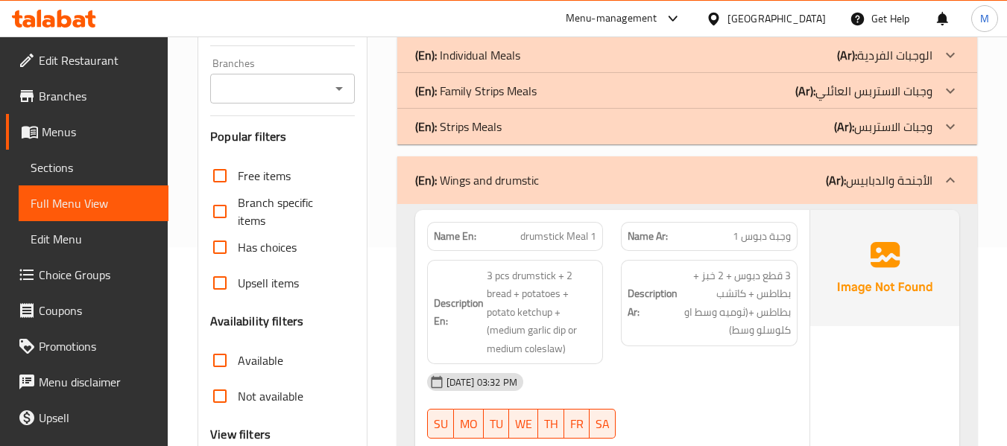
click at [625, 174] on div "(En): Wings and drumstic (Ar): الأجنحة والدبابيس" at bounding box center [673, 180] width 517 height 18
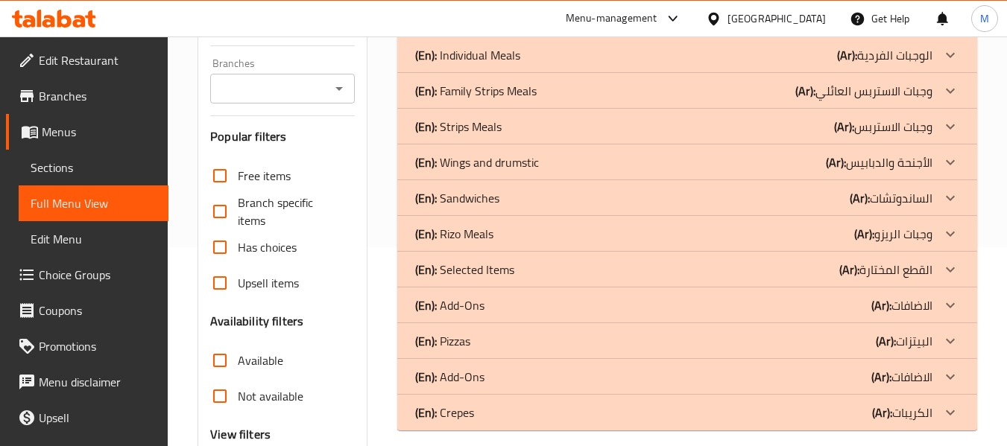
click at [534, 201] on div "(En): Sandwiches (Ar): الساندوتشات" at bounding box center [673, 198] width 517 height 18
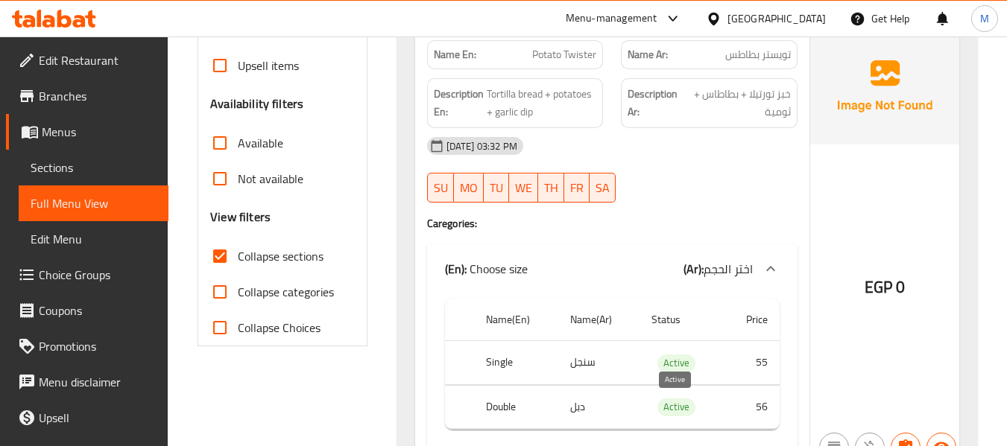
scroll to position [298, 0]
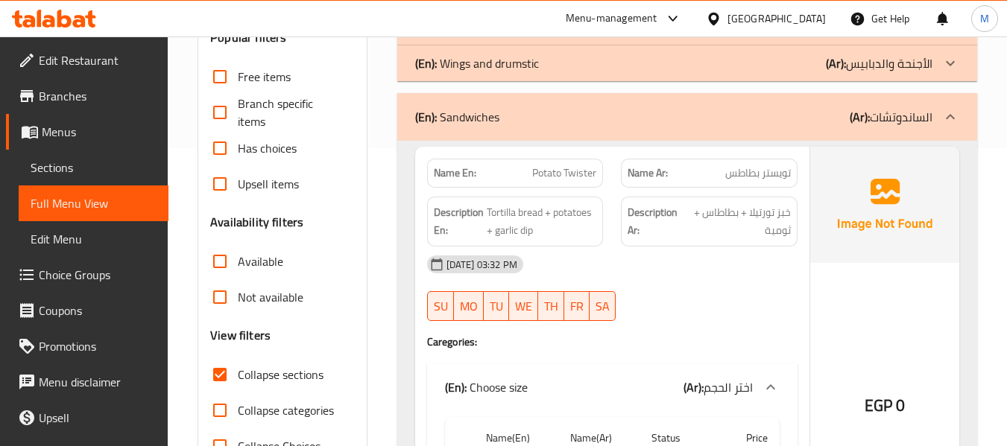
click at [569, 178] on span "Potato Twister" at bounding box center [564, 173] width 64 height 16
copy span "Potato Twister"
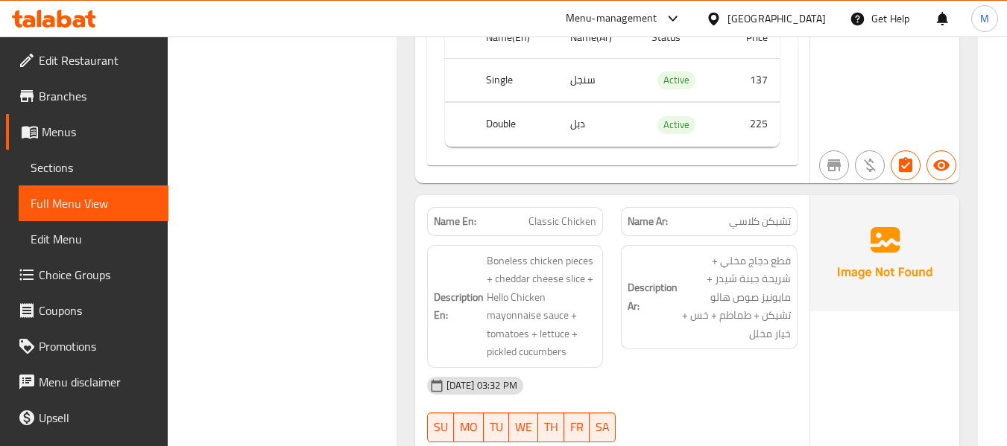
scroll to position [1789, 0]
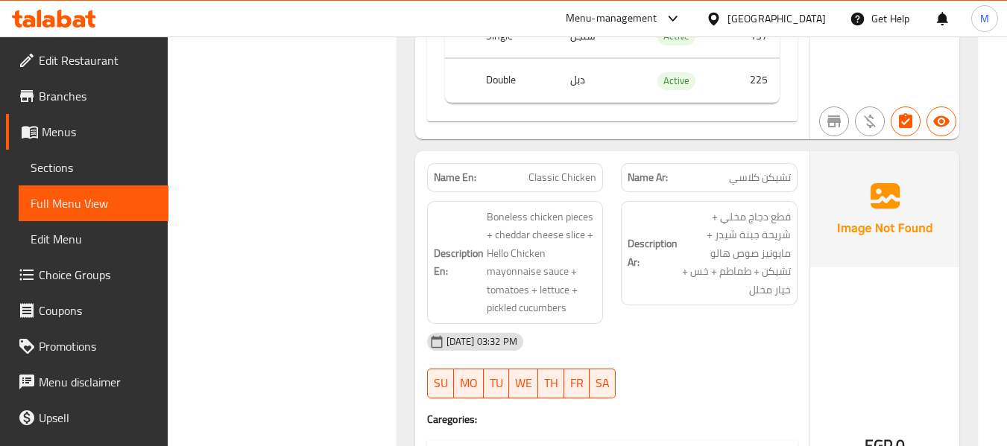
click at [737, 180] on span "تشيكن كلاسي" at bounding box center [760, 178] width 62 height 16
copy span "كلاسي"
click at [543, 179] on span "Classic Chicken" at bounding box center [562, 178] width 68 height 16
click at [543, 178] on span "Classic Chicken" at bounding box center [562, 178] width 68 height 16
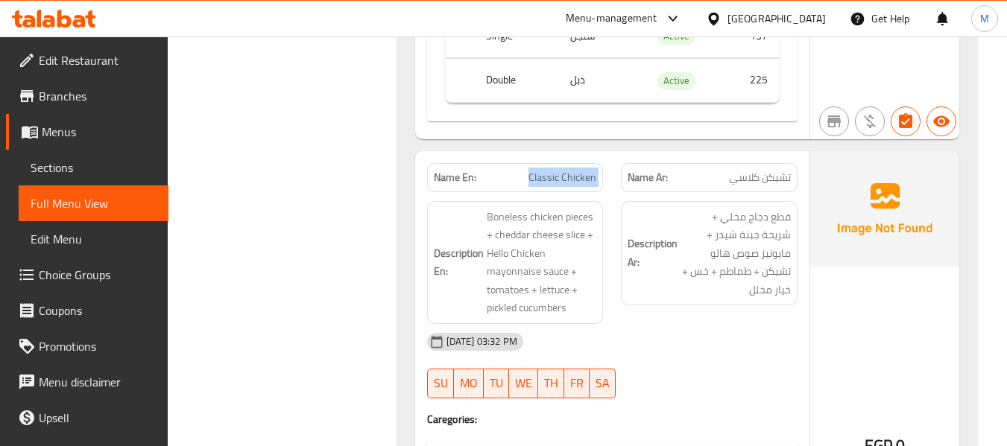
click at [543, 177] on span "Classic Chicken" at bounding box center [562, 178] width 68 height 16
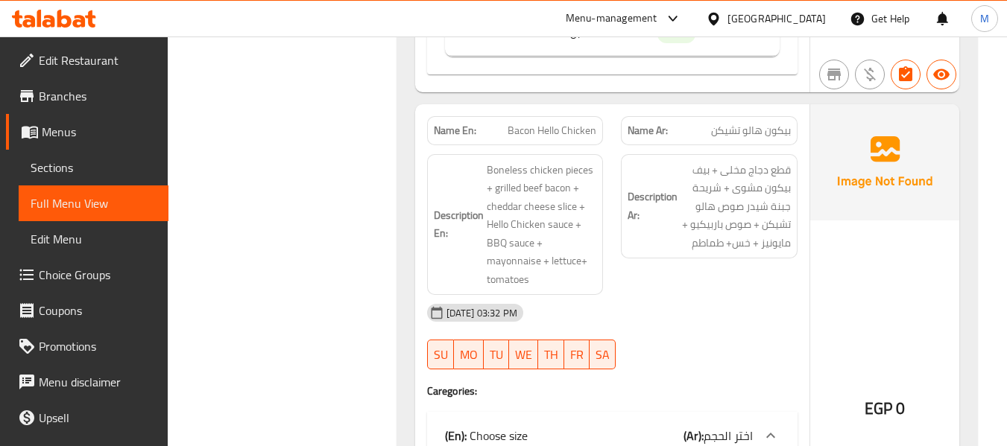
scroll to position [2882, 0]
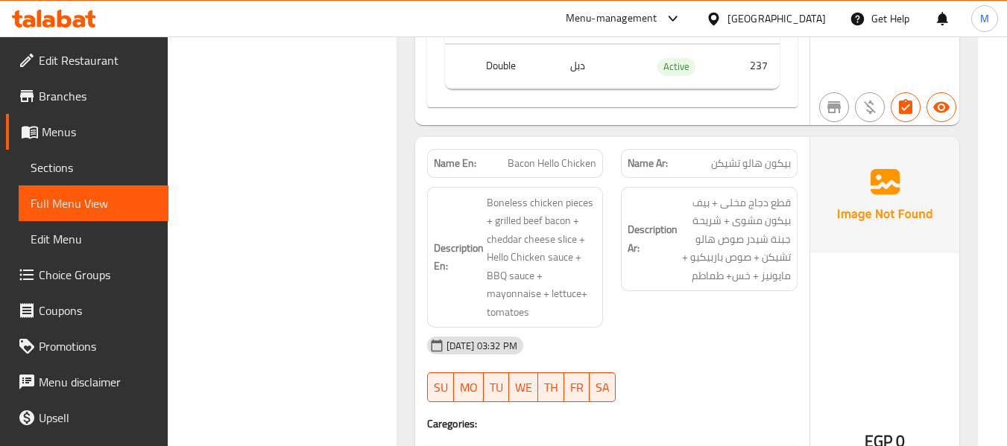
click at [547, 156] on span "Bacon Hello Chicken" at bounding box center [552, 164] width 89 height 16
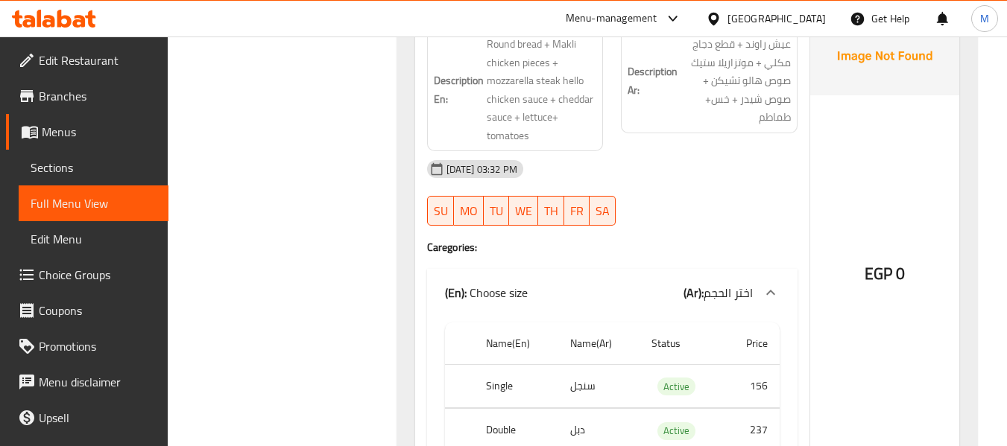
scroll to position [4969, 0]
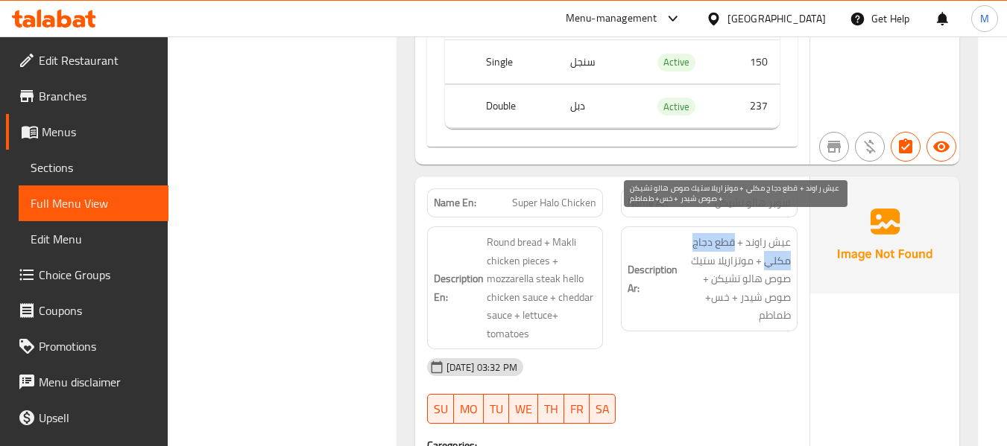
drag, startPoint x: 766, startPoint y: 246, endPoint x: 734, endPoint y: 221, distance: 40.4
click at [734, 233] on span "عيش راوند + قطع دجاج مكلي + موتزاريلا ستيك صوص هالو تشيكن + صوص شيدر + خس+ طماطم" at bounding box center [735, 279] width 110 height 92
click at [709, 233] on span "عيش راوند + قطع دجاج مكلي + موتزاريلا ستيك صوص هالو تشيكن + صوص شيدر + خس+ طماطم" at bounding box center [735, 279] width 110 height 92
click at [776, 247] on span "عيش راوند + قطع دجاج مكلي + موتزاريلا ستيك صوص هالو تشيكن + صوص شيدر + خس+ طماطم" at bounding box center [735, 279] width 110 height 92
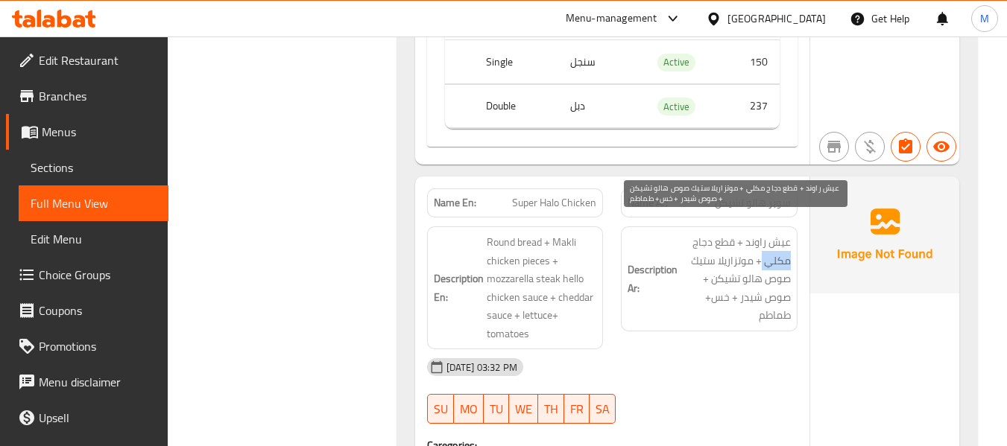
click at [780, 249] on span "عيش راوند + قطع دجاج مكلي + موتزاريلا ستيك صوص هالو تشيكن + صوص شيدر + خس+ طماطم" at bounding box center [735, 279] width 110 height 92
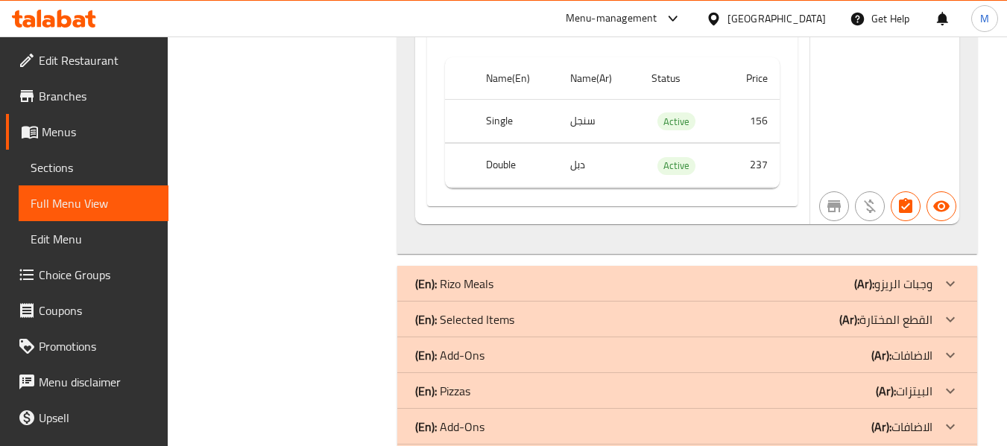
scroll to position [5465, 0]
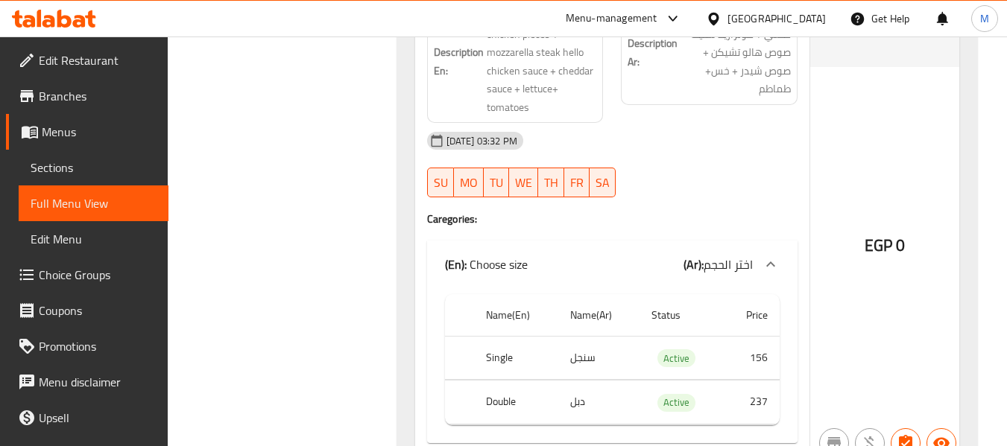
scroll to position [5267, 0]
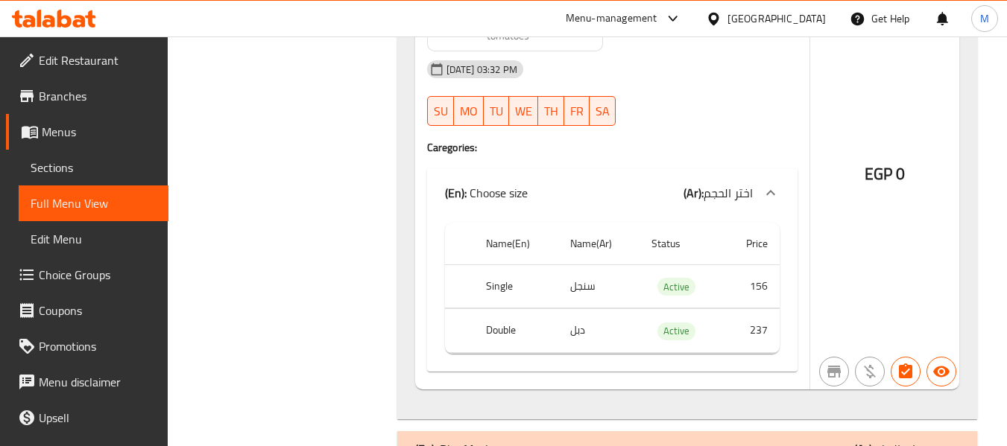
click at [867, 252] on div "EGP 0" at bounding box center [884, 134] width 149 height 510
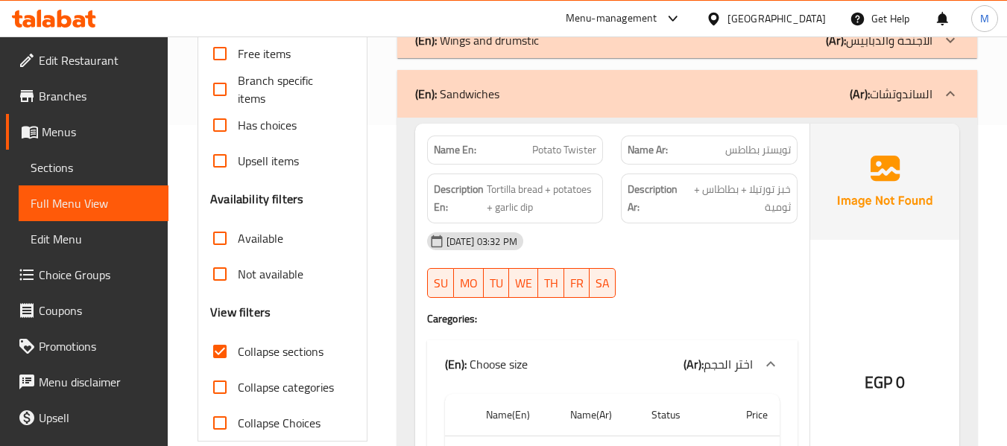
scroll to position [199, 0]
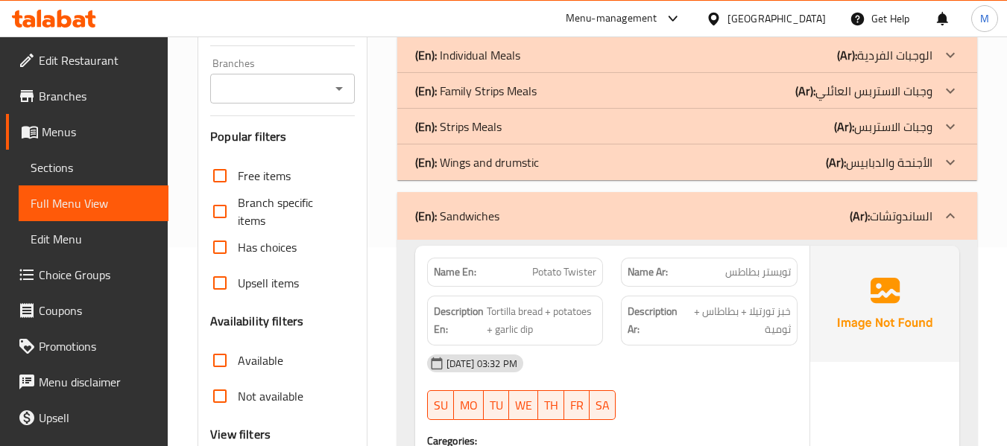
click at [472, 210] on p "(En): Sandwiches" at bounding box center [457, 216] width 84 height 18
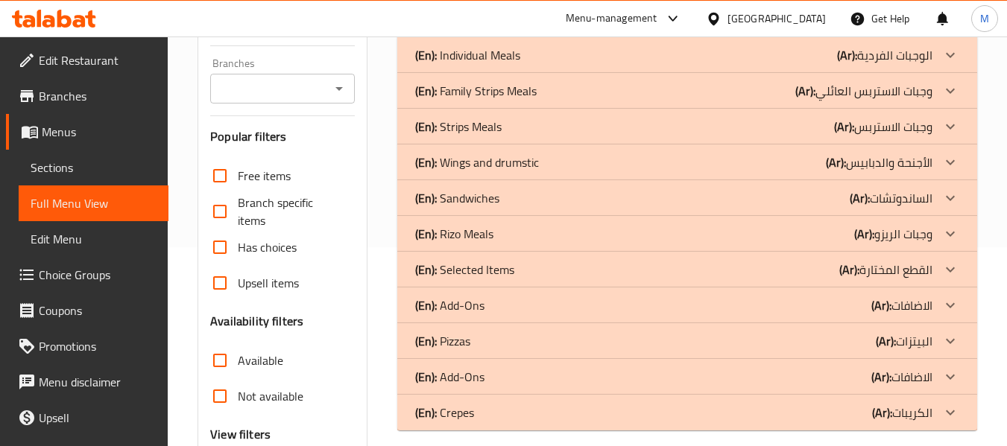
click at [184, 241] on div "Home / Restaurants management / Menus / Full menu view Export Menu 0 Active Fil…" at bounding box center [587, 216] width 839 height 756
click at [48, 159] on span "Sections" at bounding box center [94, 168] width 126 height 18
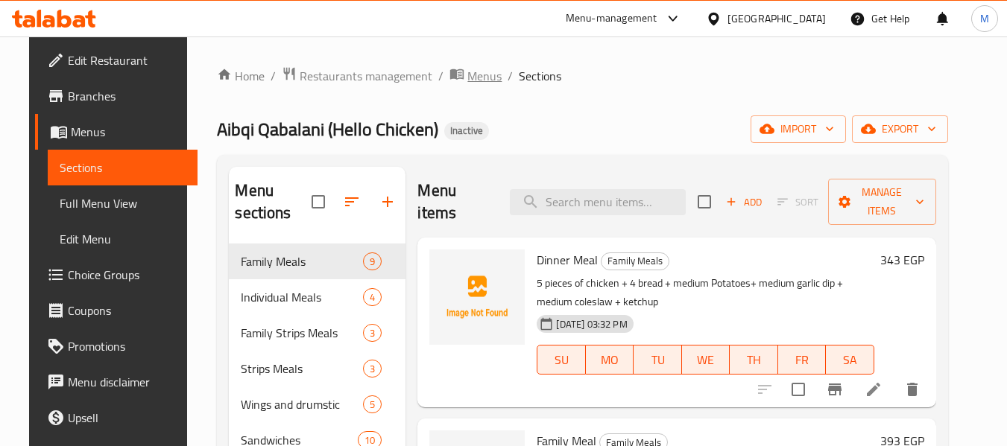
click at [467, 74] on span "Menus" at bounding box center [484, 76] width 34 height 18
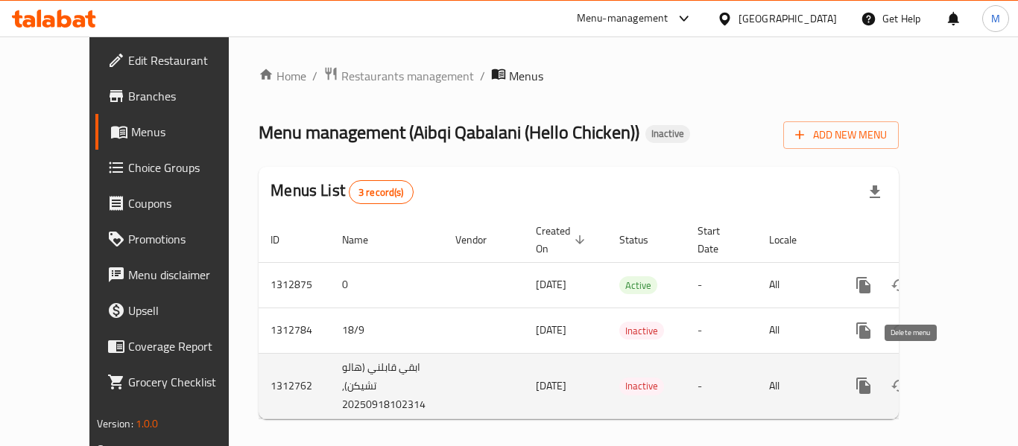
click at [930, 379] on icon "enhanced table" at bounding box center [935, 385] width 10 height 13
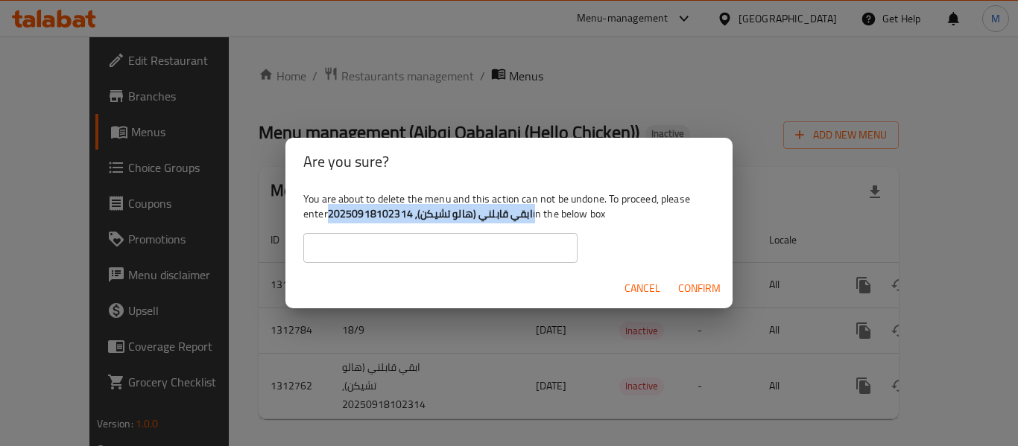
drag, startPoint x: 328, startPoint y: 215, endPoint x: 530, endPoint y: 218, distance: 202.0
click at [530, 218] on div "You are about to delete the menu and this action can not be undone. To proceed,…" at bounding box center [508, 227] width 447 height 83
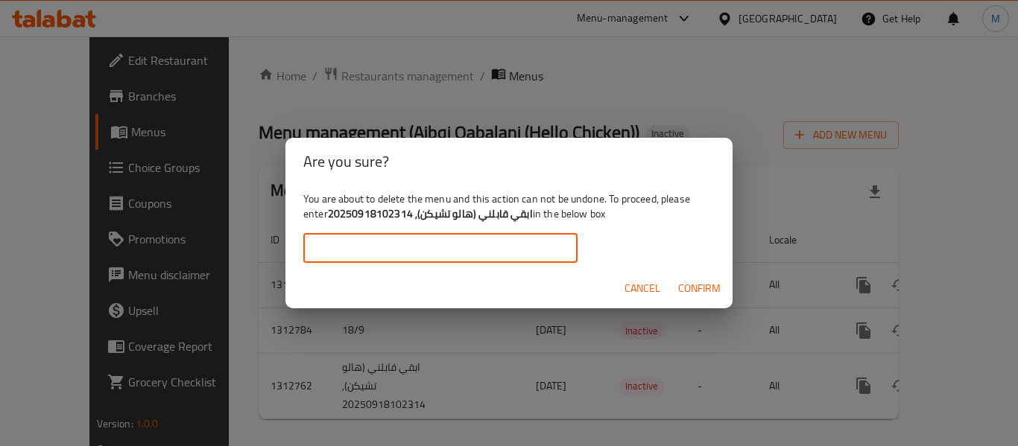
click at [403, 260] on input "text" at bounding box center [440, 248] width 274 height 30
paste input "ابقي قابلني (هالو تشيكن), 20250918102314"
drag, startPoint x: 316, startPoint y: 246, endPoint x: 338, endPoint y: 271, distance: 33.3
click at [297, 250] on div "You are about to delete the menu and this action can not be undone. To proceed,…" at bounding box center [508, 227] width 447 height 83
type input "ابقي قابلني (هالو تشيكن), 20250918102314"
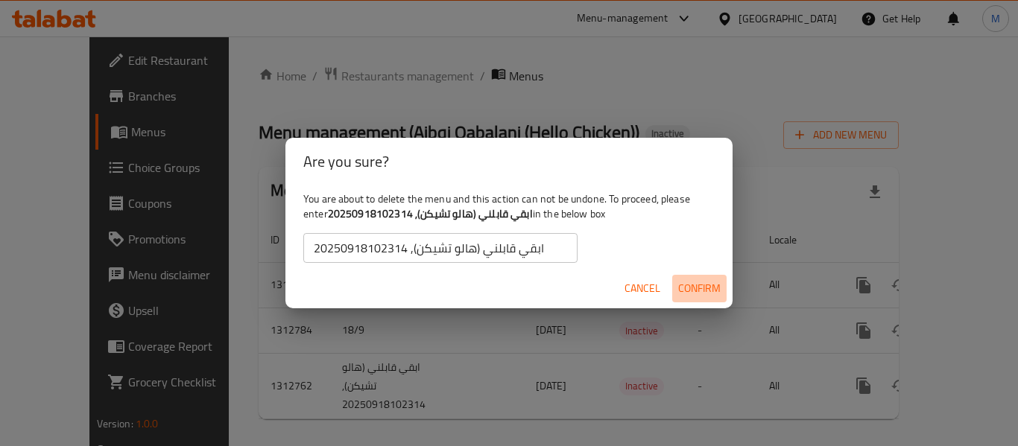
click at [717, 285] on span "Confirm" at bounding box center [699, 288] width 42 height 19
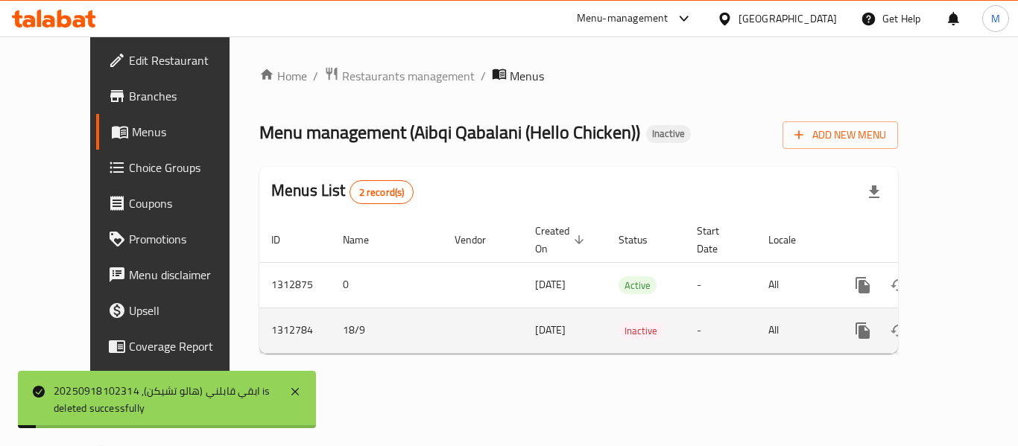
click at [331, 310] on td "18/9" at bounding box center [387, 330] width 112 height 45
click at [929, 324] on icon "enhanced table" at bounding box center [934, 330] width 10 height 13
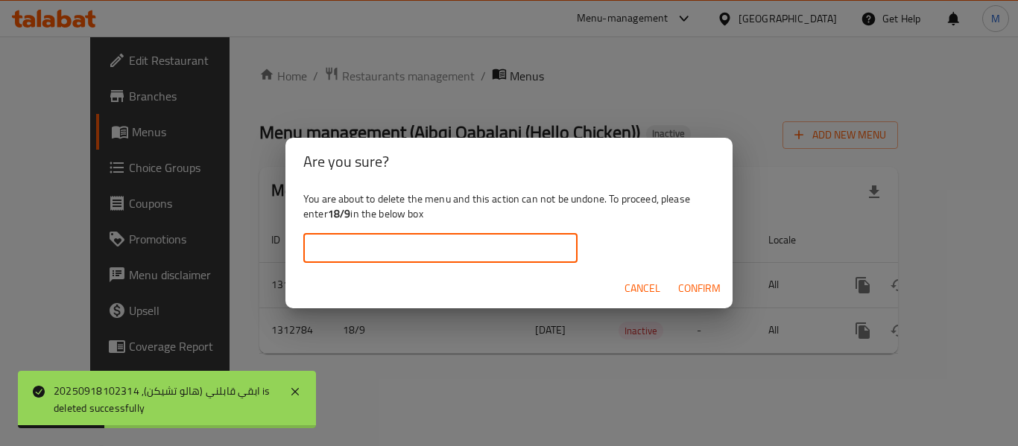
click at [407, 244] on input "text" at bounding box center [440, 248] width 274 height 30
paste input "18/9"
type input "18/9"
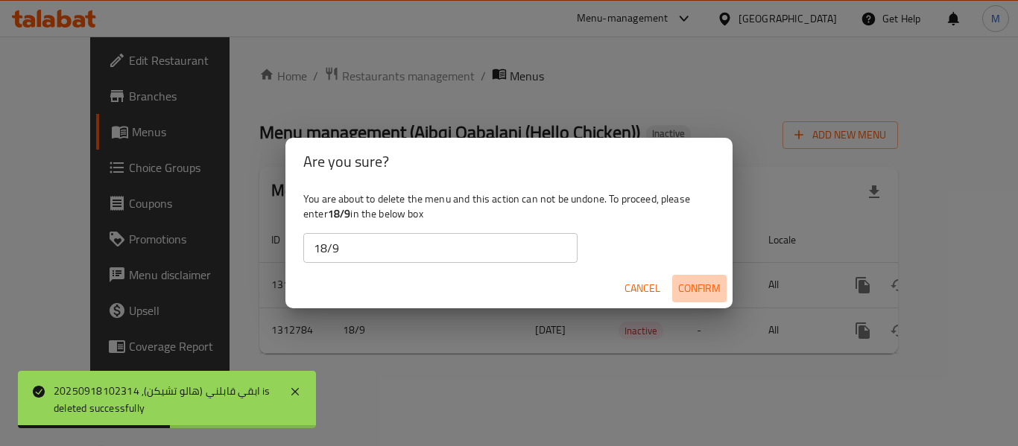
click at [706, 285] on span "Confirm" at bounding box center [699, 288] width 42 height 19
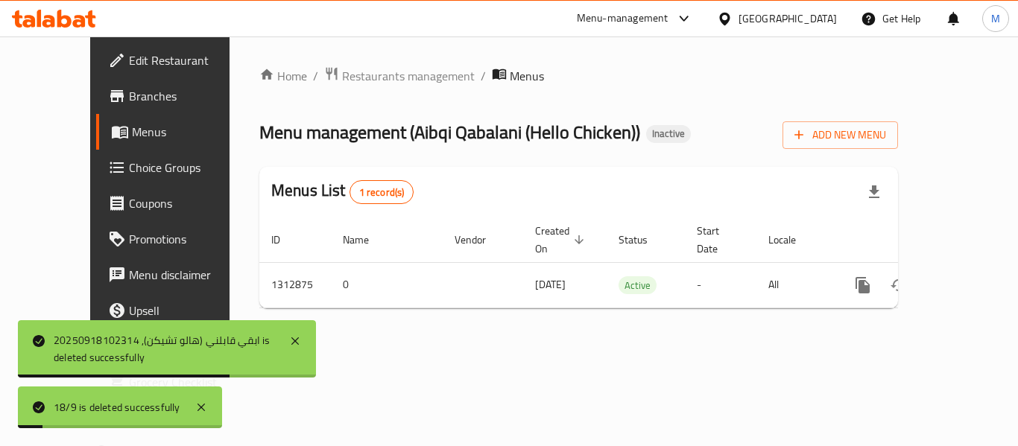
click at [886, 128] on span "Add New Menu" at bounding box center [840, 135] width 92 height 19
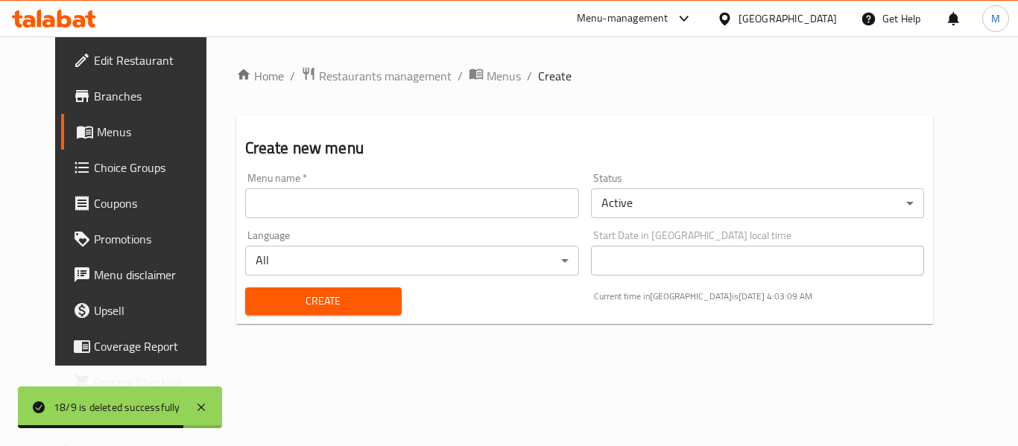
click at [278, 190] on input "text" at bounding box center [412, 204] width 334 height 30
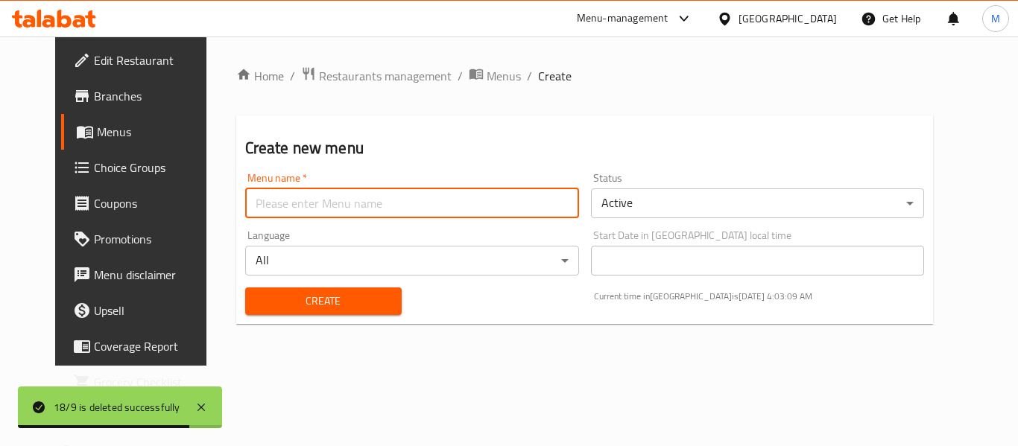
paste input "342084954"
type input "342084954"
click at [257, 306] on span "Create" at bounding box center [323, 301] width 133 height 19
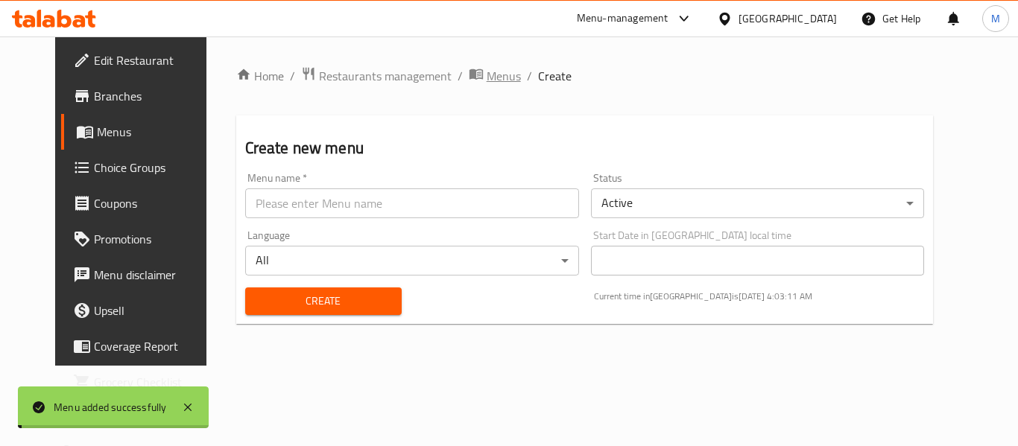
click at [487, 76] on span "Menus" at bounding box center [504, 76] width 34 height 18
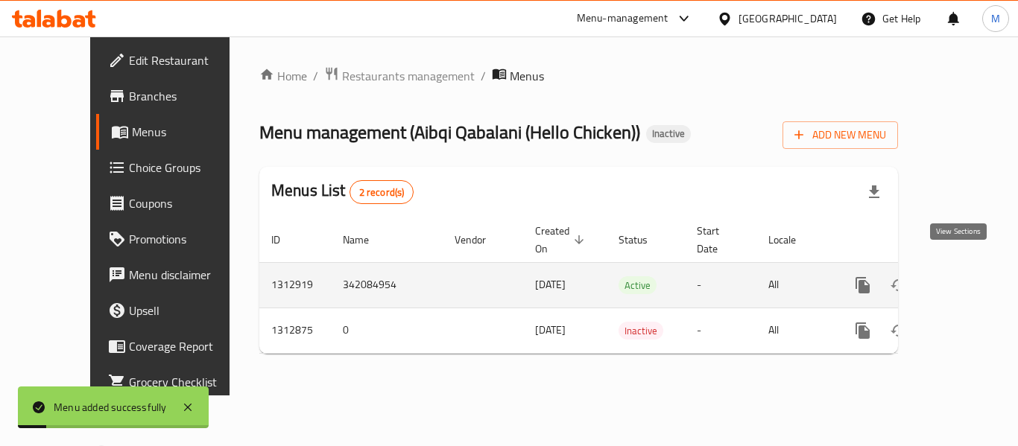
click at [961, 276] on icon "enhanced table" at bounding box center [970, 285] width 18 height 18
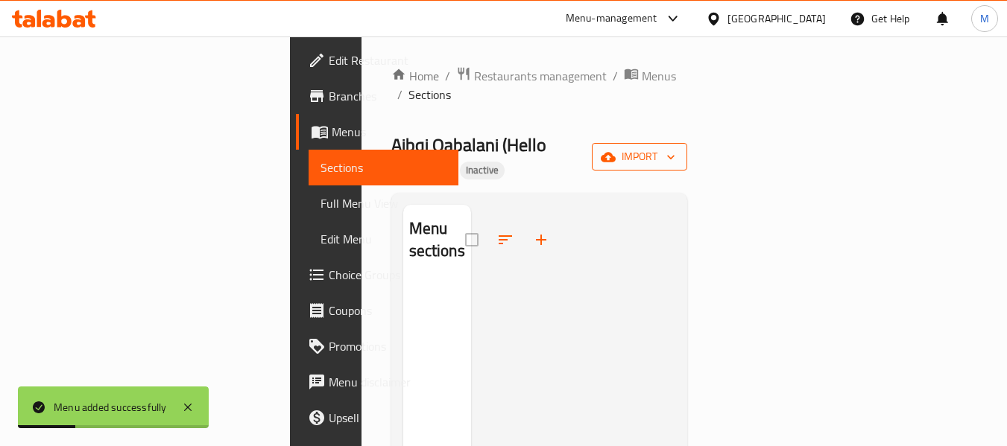
click at [687, 143] on button "import" at bounding box center [639, 157] width 95 height 28
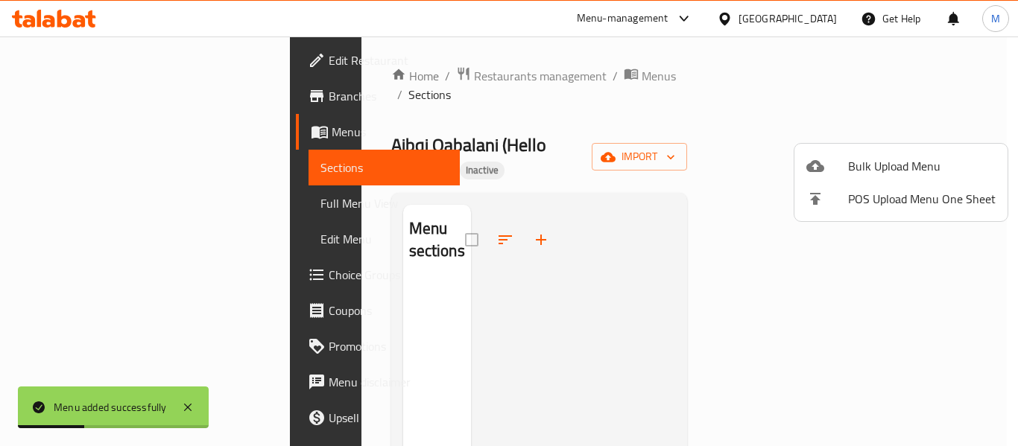
click at [871, 157] on span "Bulk Upload Menu" at bounding box center [922, 166] width 148 height 18
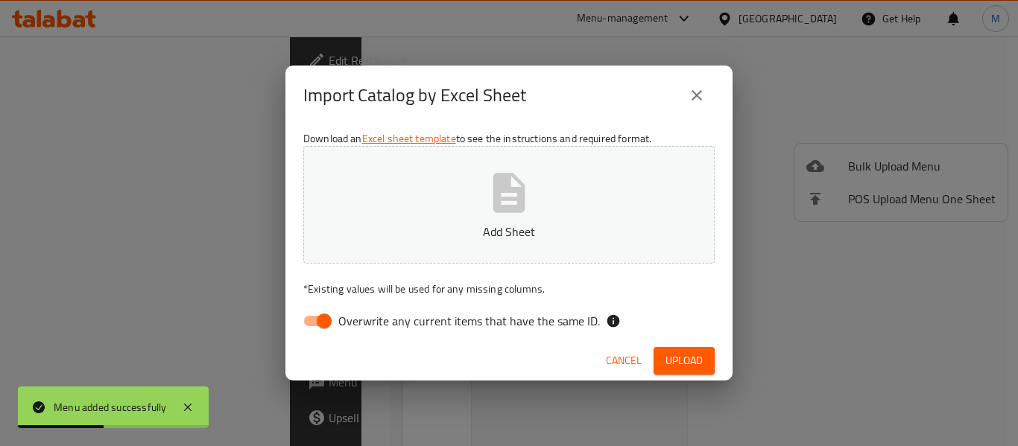
drag, startPoint x: 428, startPoint y: 302, endPoint x: 424, endPoint y: 313, distance: 11.8
click at [427, 302] on div "Download an Excel sheet template to see the instructions and required format. A…" at bounding box center [508, 233] width 447 height 216
click at [424, 313] on span "Overwrite any current items that have the same ID." at bounding box center [469, 321] width 262 height 18
click at [367, 313] on input "Overwrite any current items that have the same ID." at bounding box center [324, 321] width 85 height 28
checkbox input "false"
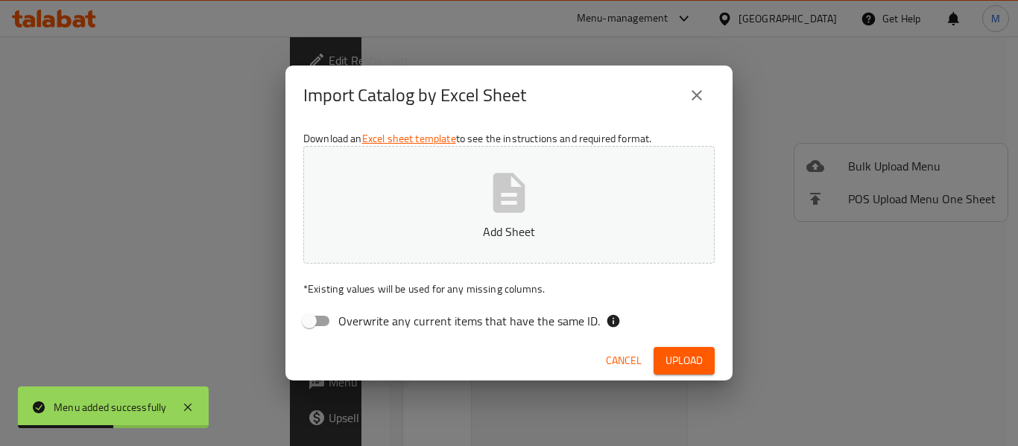
click at [423, 218] on button "Add Sheet" at bounding box center [508, 205] width 411 height 118
click at [673, 358] on span "Upload" at bounding box center [683, 361] width 37 height 19
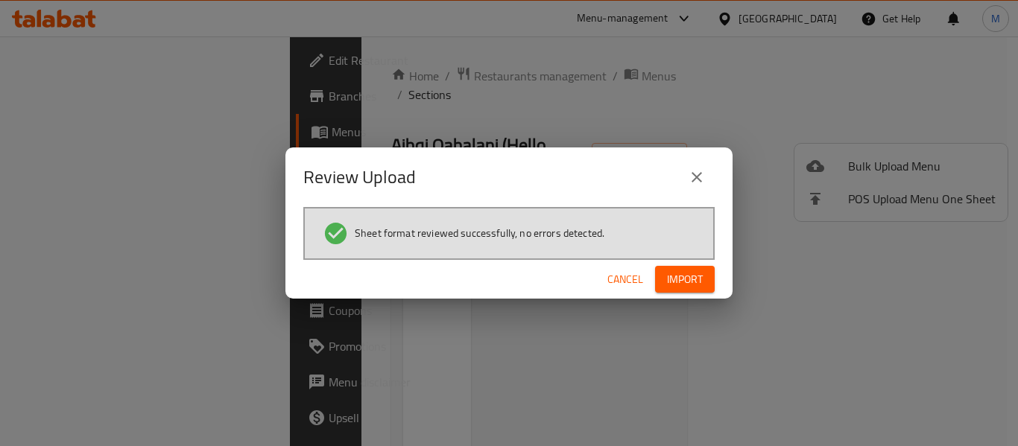
click at [671, 281] on span "Import" at bounding box center [685, 280] width 36 height 19
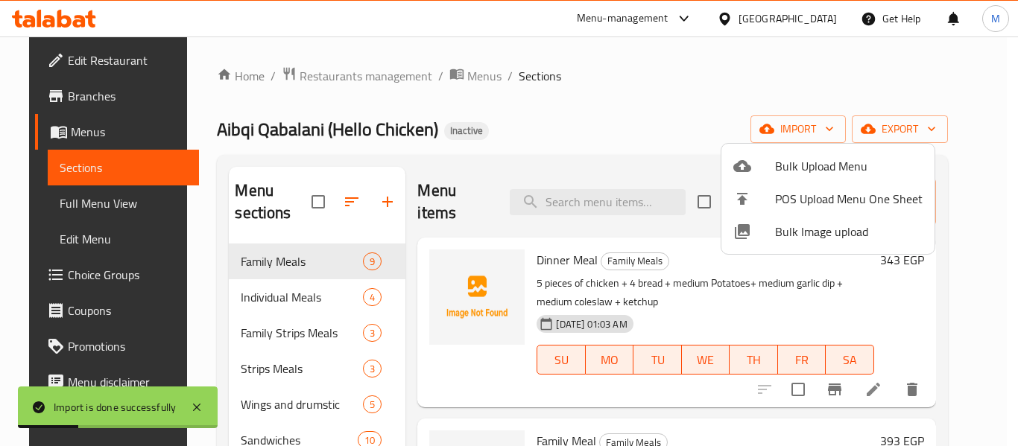
click at [89, 202] on div at bounding box center [509, 223] width 1018 height 446
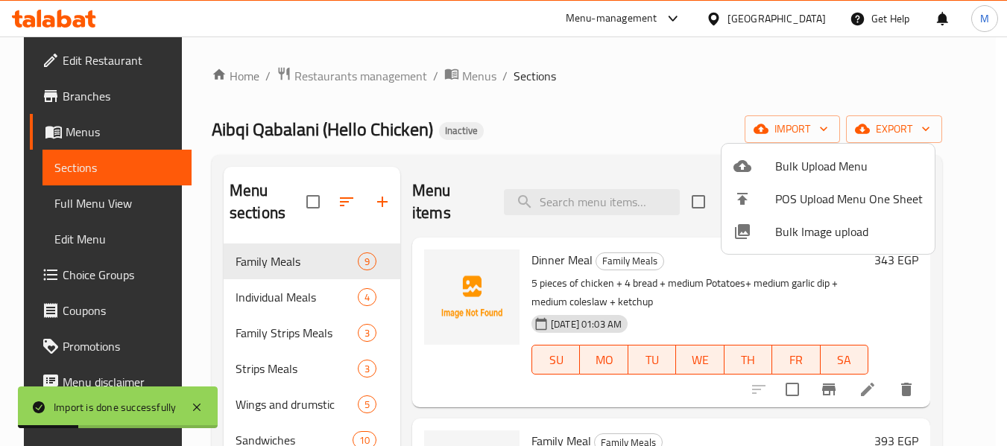
click at [89, 202] on span "Full Menu View" at bounding box center [117, 204] width 126 height 18
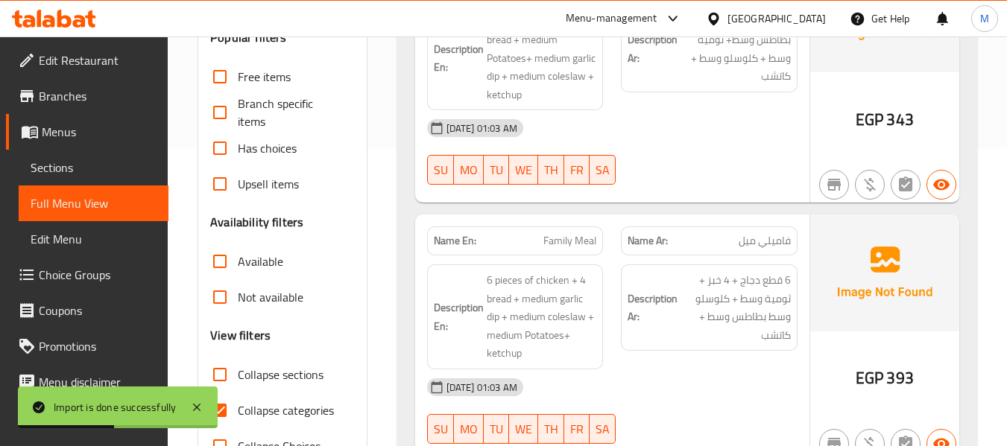
scroll to position [397, 0]
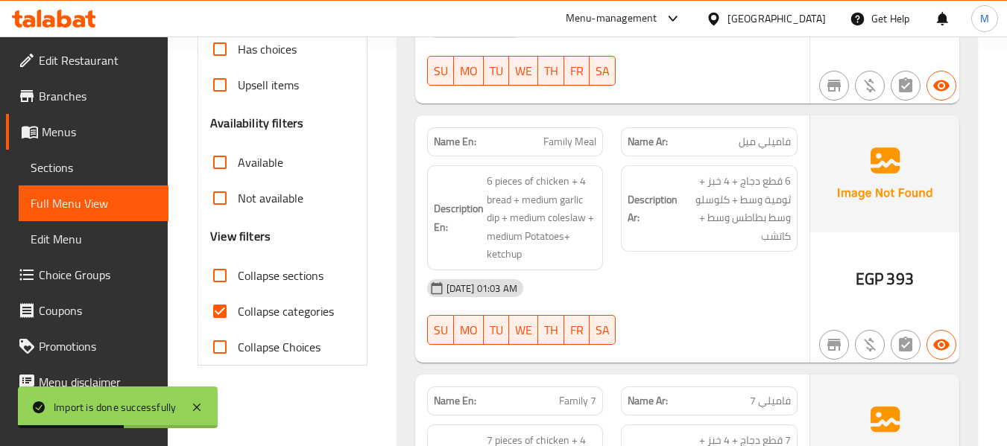
click at [222, 274] on input "Collapse sections" at bounding box center [220, 276] width 36 height 36
checkbox input "true"
click at [223, 310] on input "Collapse categories" at bounding box center [220, 312] width 36 height 36
checkbox input "false"
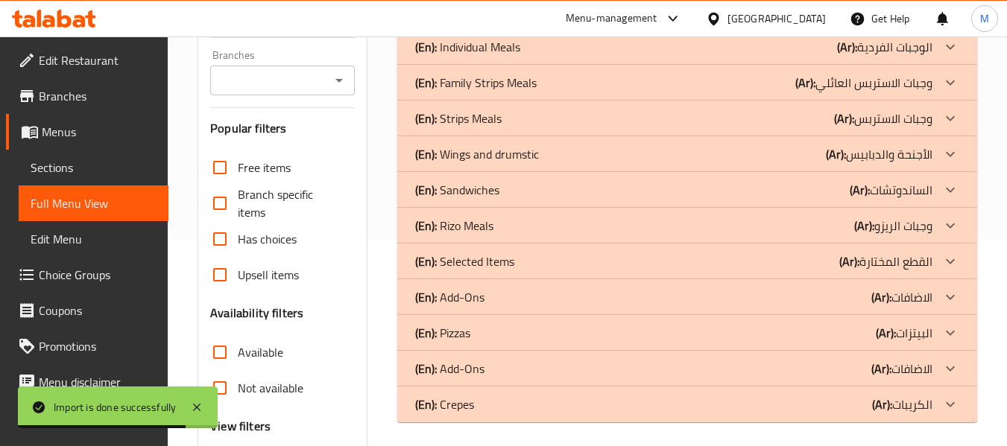
scroll to position [148, 0]
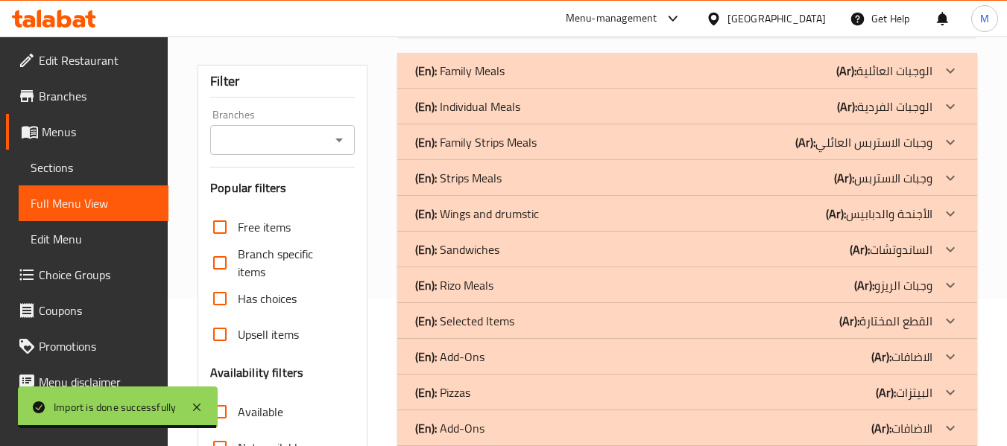
click at [484, 255] on p "(En): Sandwiches" at bounding box center [457, 250] width 84 height 18
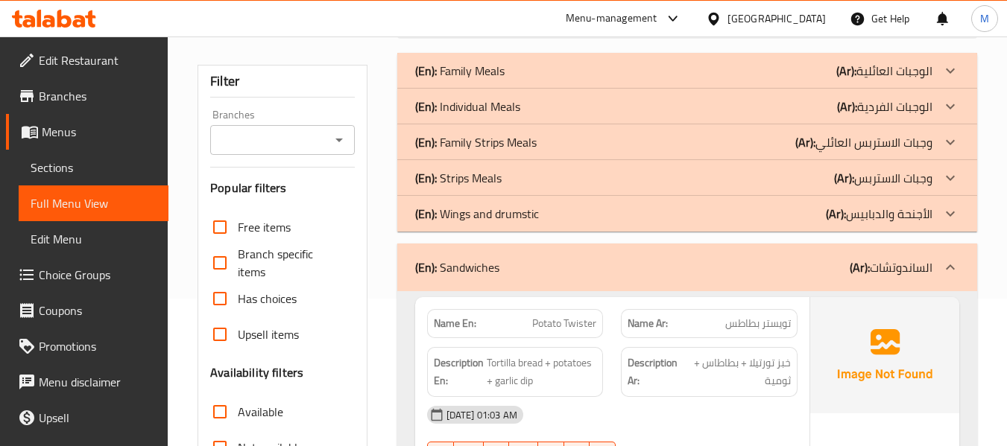
click at [487, 218] on p "(En): Wings and drumstic" at bounding box center [477, 214] width 124 height 18
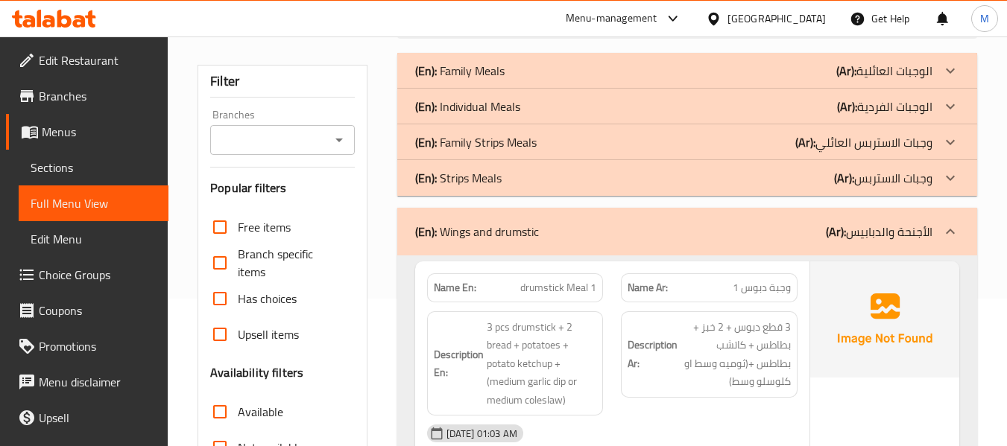
click at [483, 179] on p "(En): Strips Meals" at bounding box center [458, 178] width 86 height 18
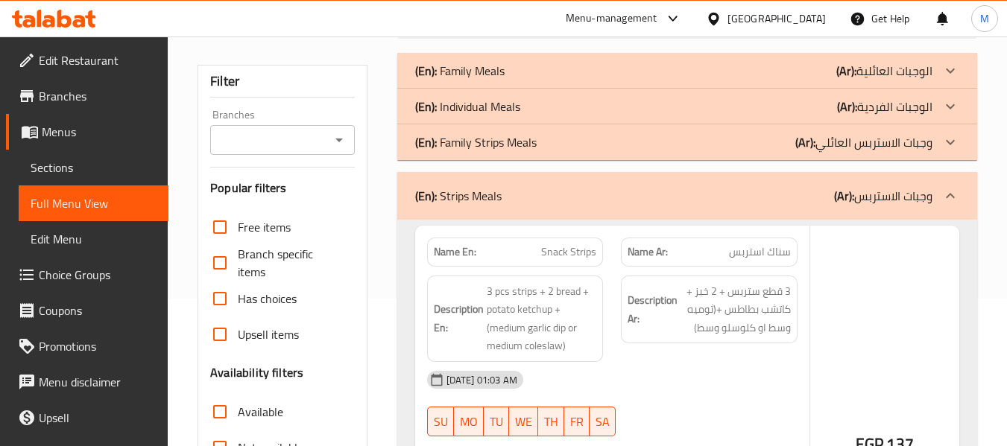
click at [484, 151] on p "(En): Family Strips Meals" at bounding box center [475, 142] width 121 height 18
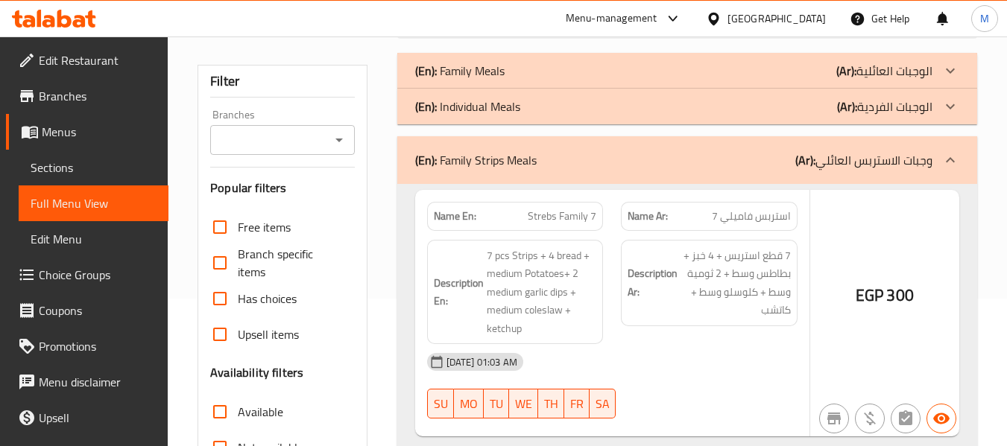
click at [477, 101] on p "(En): Individual Meals" at bounding box center [467, 107] width 105 height 18
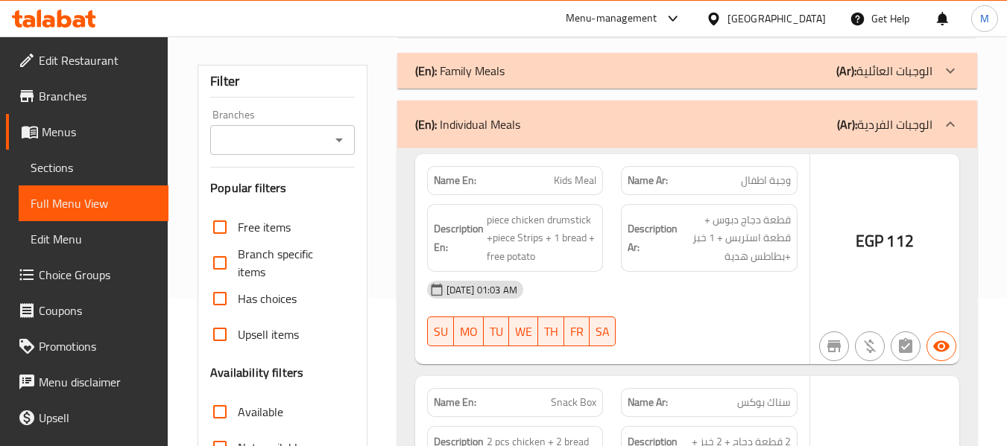
click at [482, 74] on p "(En): Family Meals" at bounding box center [459, 71] width 89 height 18
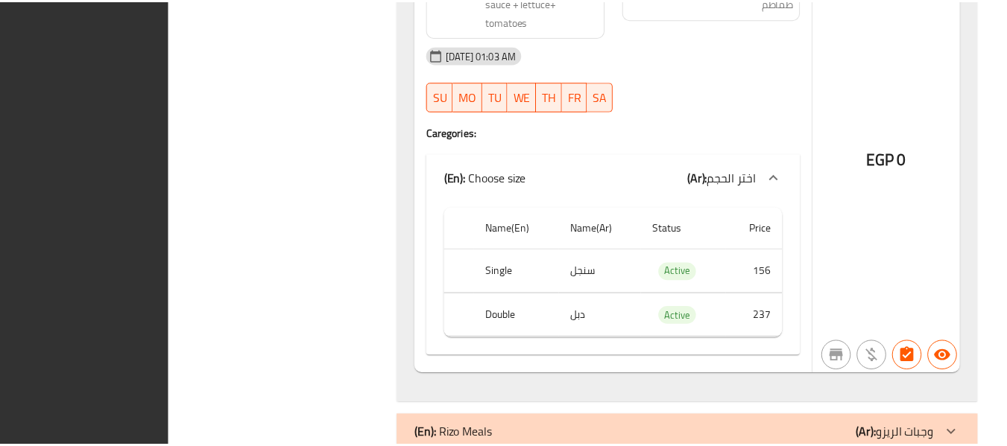
scroll to position [12674, 0]
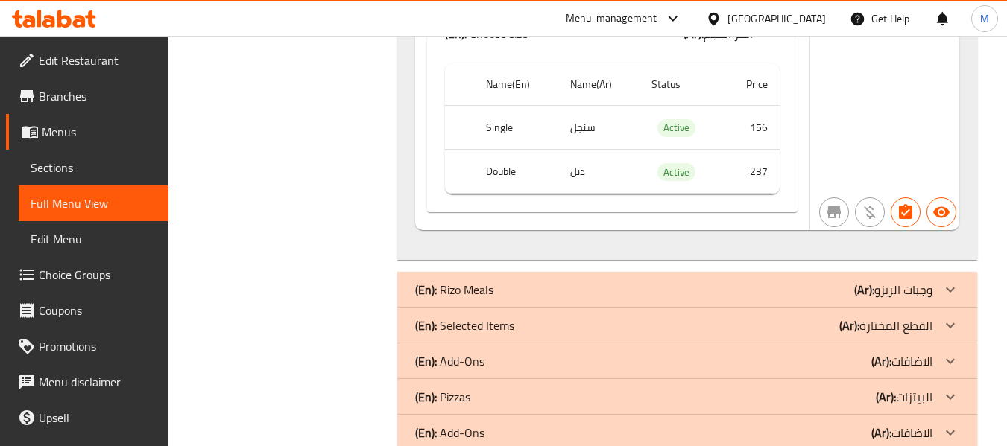
drag, startPoint x: 81, startPoint y: 168, endPoint x: 484, endPoint y: 7, distance: 433.7
click at [81, 168] on span "Sections" at bounding box center [94, 168] width 126 height 18
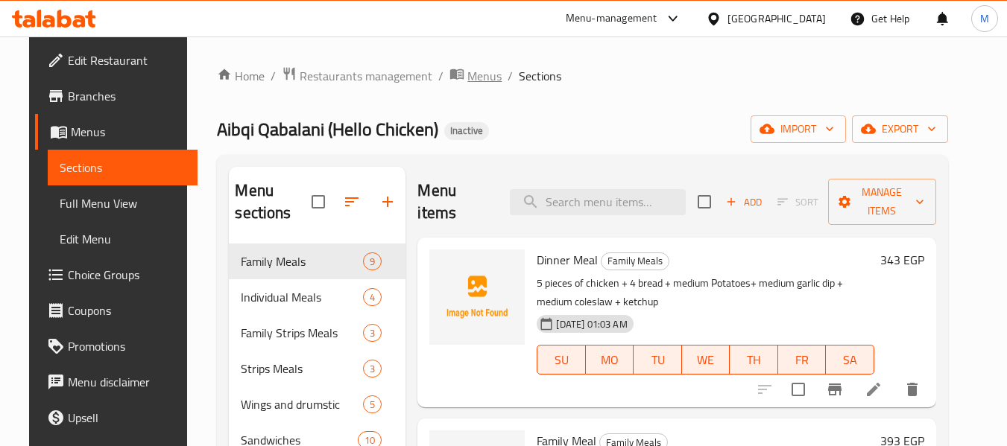
click at [467, 79] on span "Menus" at bounding box center [484, 76] width 34 height 18
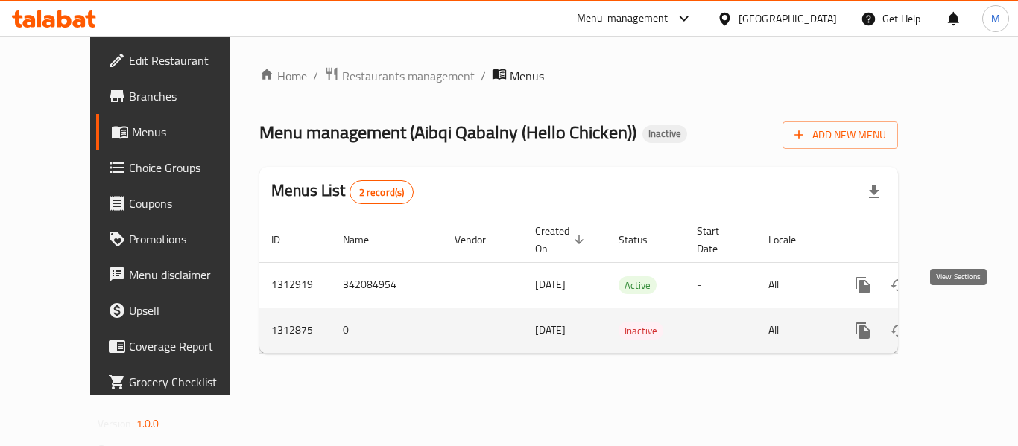
click at [964, 324] on icon "enhanced table" at bounding box center [970, 330] width 13 height 13
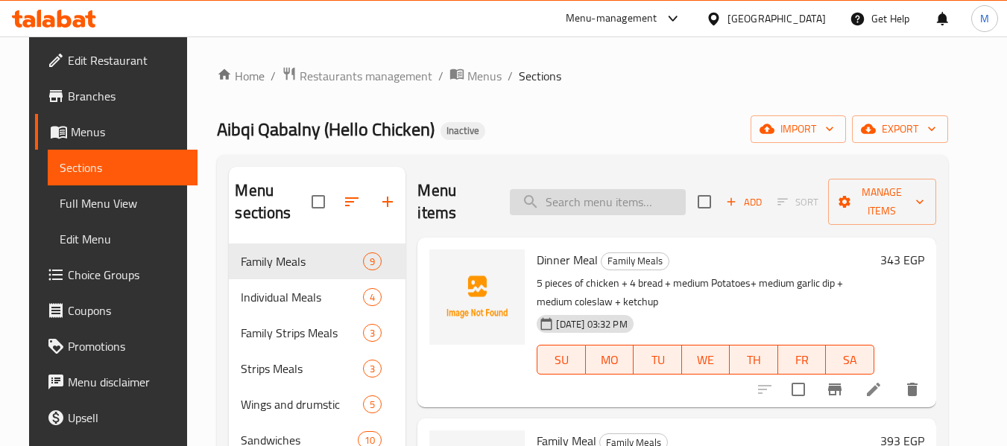
click at [589, 208] on input "search" at bounding box center [598, 202] width 176 height 26
paste input "ديوس"
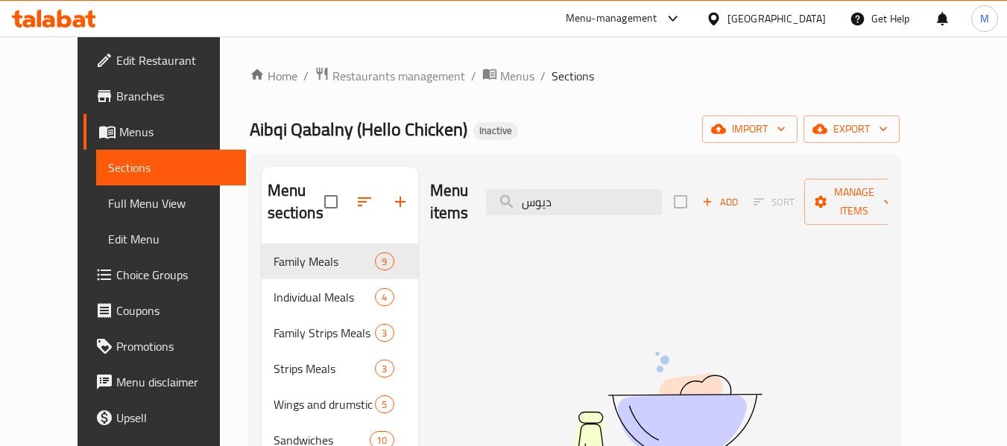
type input "ديوس"
click at [108, 203] on span "Full Menu View" at bounding box center [171, 204] width 126 height 18
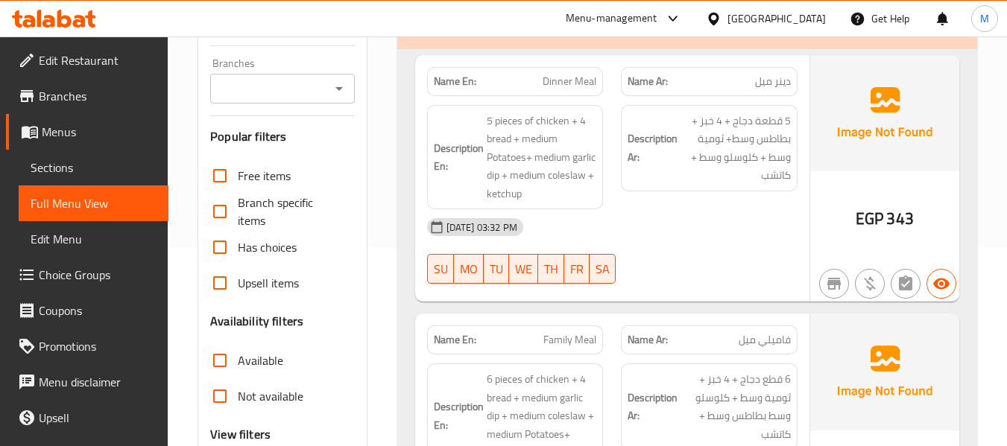
scroll to position [5650, 0]
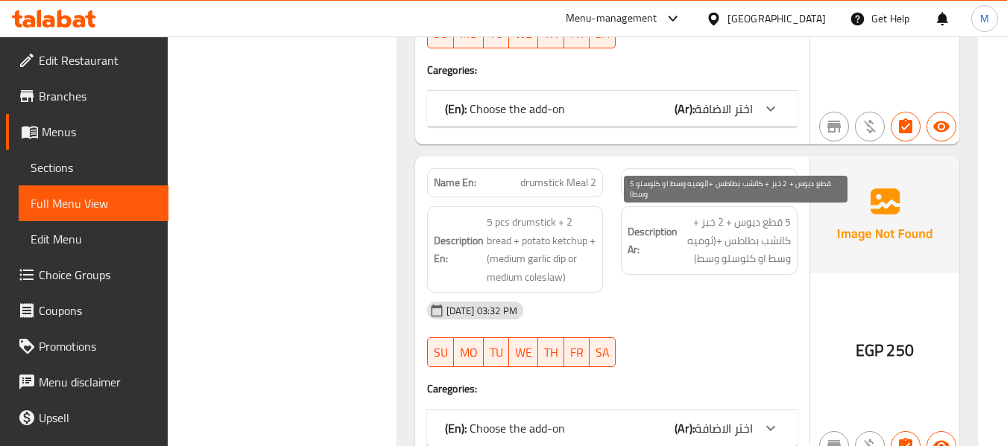
click at [761, 227] on span "5 قطع ديوس + 2 خبز + كاتشب بطاطس +(ثوميه وسط او كلوسلو وسط)" at bounding box center [735, 240] width 110 height 55
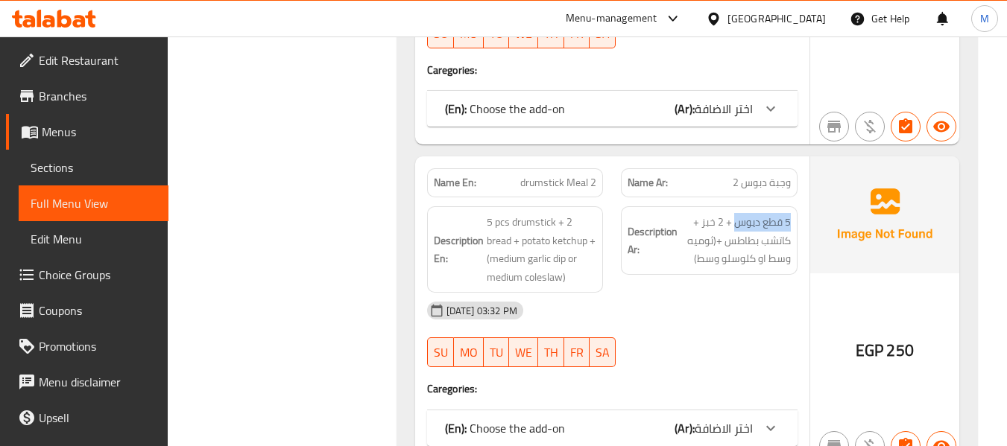
drag, startPoint x: 735, startPoint y: 222, endPoint x: 798, endPoint y: 224, distance: 63.4
click at [798, 224] on div "Description Ar: 5 قطع ديوس + 2 خبز + كاتشب بطاطس +(ثوميه وسط او كلوسلو وسط)" at bounding box center [709, 249] width 195 height 104
click at [552, 184] on span "drumstick Meal 2" at bounding box center [558, 183] width 76 height 16
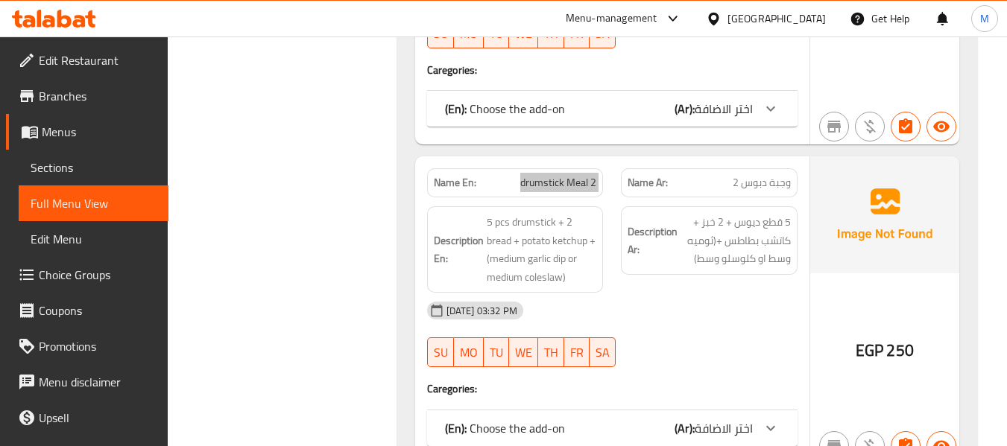
scroll to position [9902, 0]
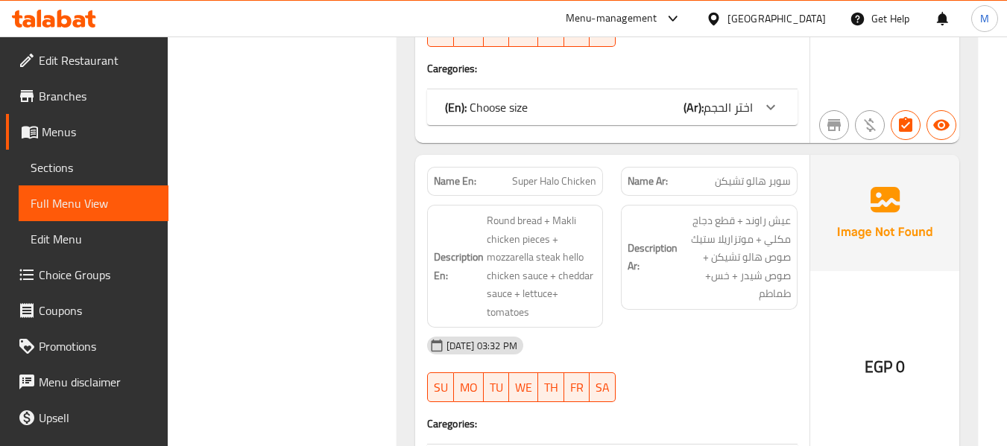
click at [576, 174] on span "Super Halo Chicken" at bounding box center [554, 182] width 84 height 16
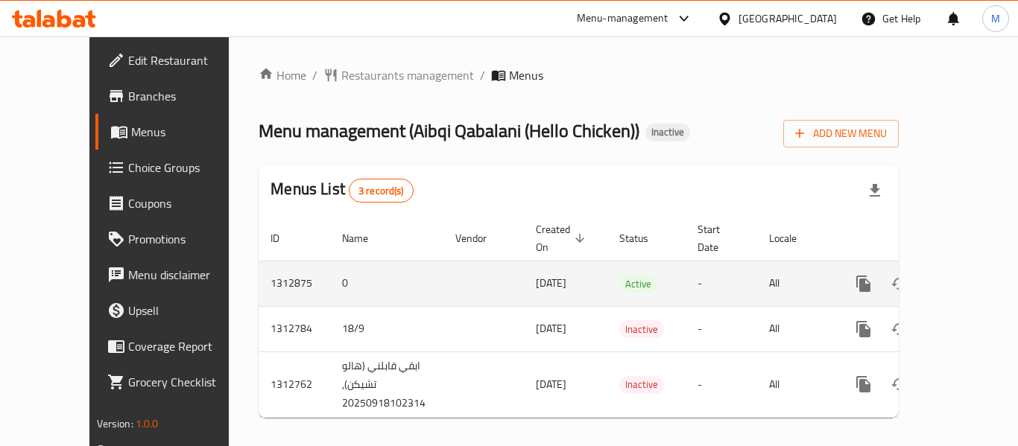
click at [964, 277] on icon "enhanced table" at bounding box center [970, 283] width 13 height 13
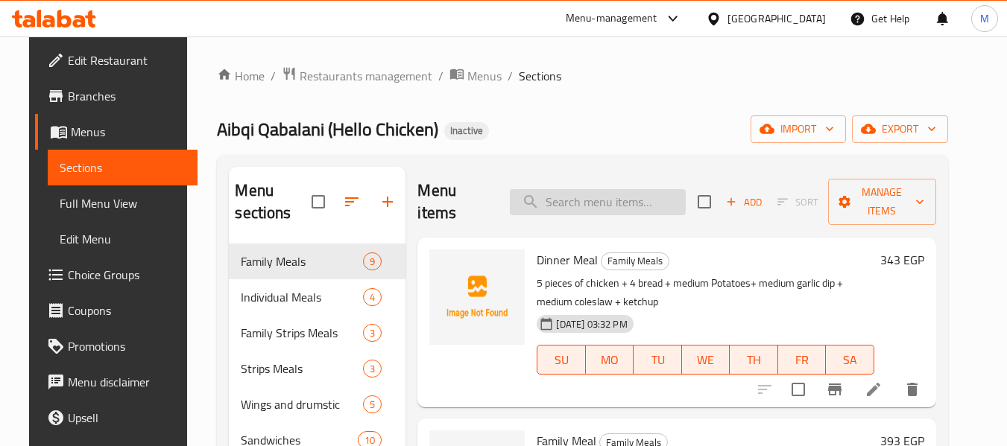
click at [604, 213] on input "search" at bounding box center [598, 202] width 176 height 26
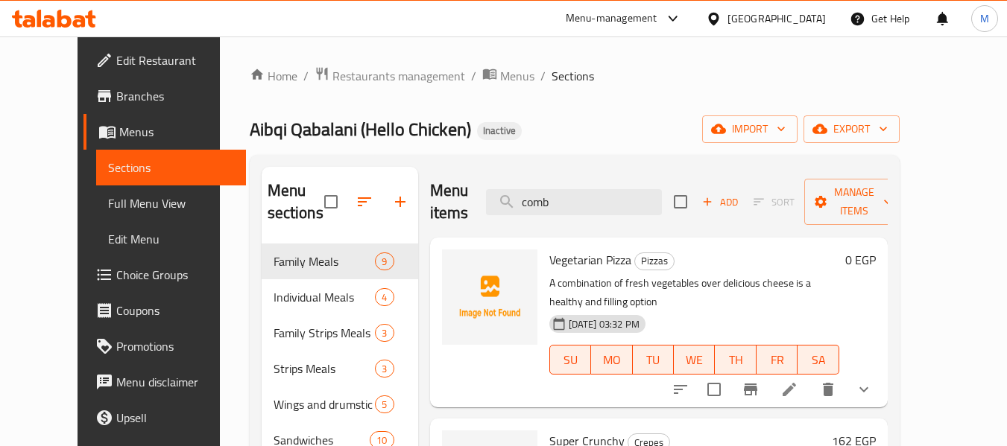
type input "comb"
click at [116, 62] on span "Edit Restaurant" at bounding box center [175, 60] width 118 height 18
